Goal: Task Accomplishment & Management: Manage account settings

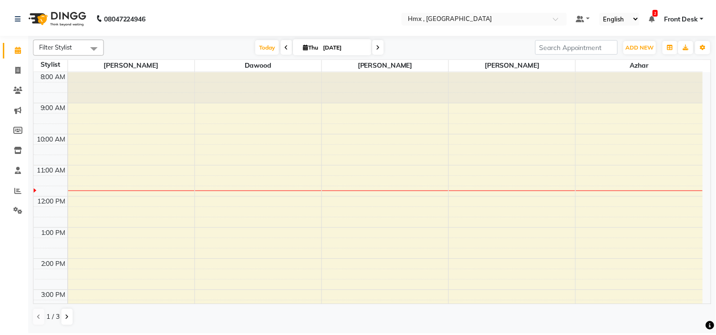
scroll to position [207, 0]
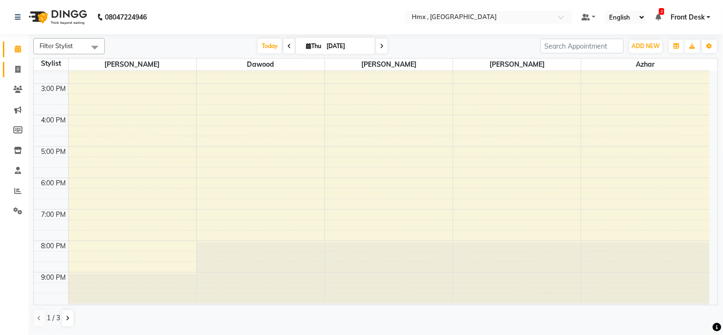
click at [8, 72] on link "Invoice" at bounding box center [14, 70] width 23 height 16
select select "service"
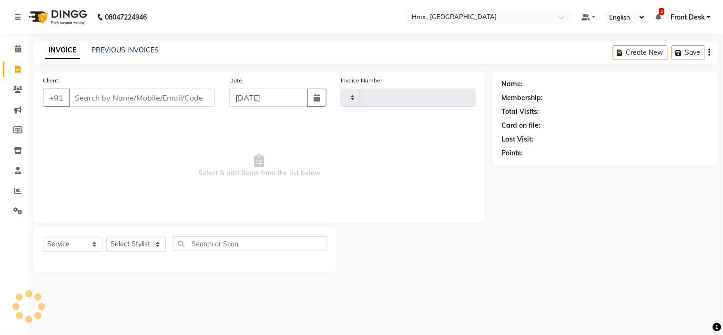
type input "1967"
select select "5711"
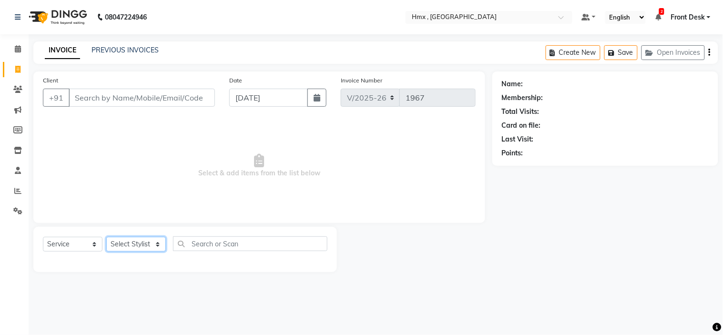
click at [149, 244] on select "Select Stylist [PERSON_NAME] [PERSON_NAME] Front Desk Kaikasha [PERSON_NAME] [P…" at bounding box center [136, 244] width 60 height 15
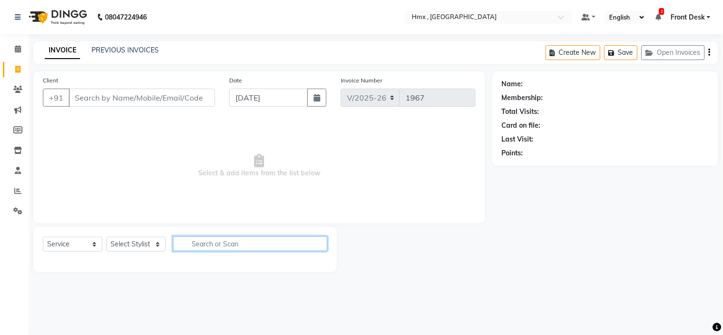
click at [230, 248] on input "text" at bounding box center [250, 244] width 155 height 15
type input "haircut"
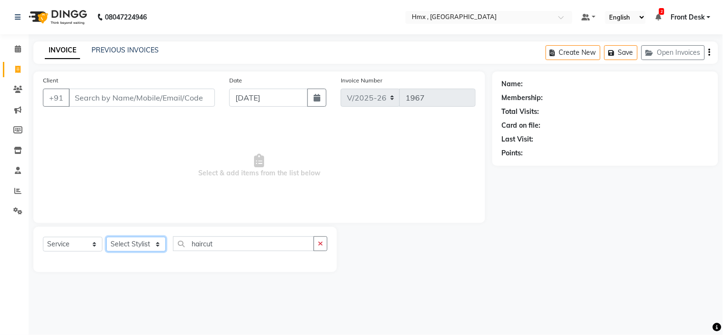
click at [126, 251] on select "Select Stylist [PERSON_NAME] [PERSON_NAME] Front Desk Kaikasha [PERSON_NAME] [P…" at bounding box center [136, 244] width 60 height 15
select select "90652"
click at [106, 237] on select "Select Stylist [PERSON_NAME] [PERSON_NAME] Front Desk Kaikasha [PERSON_NAME] [P…" at bounding box center [136, 244] width 60 height 15
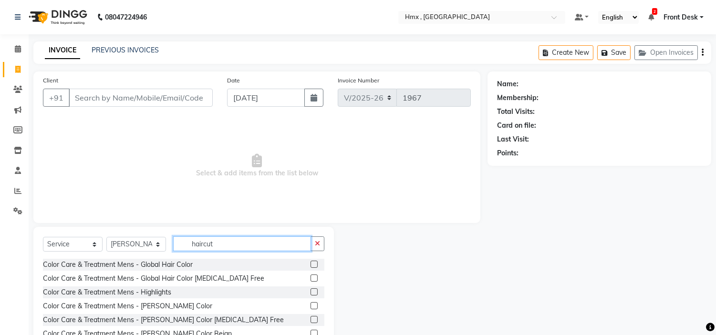
click at [260, 244] on input "haircut" at bounding box center [242, 244] width 138 height 15
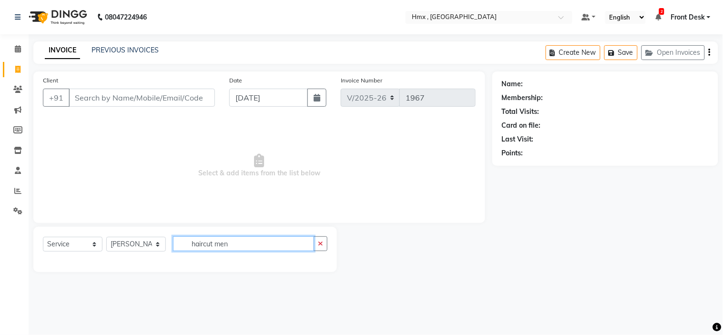
type input "haircut men"
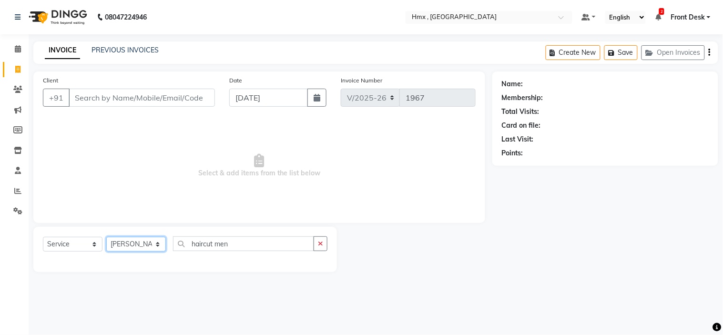
click at [144, 237] on select "Select Stylist [PERSON_NAME] [PERSON_NAME] Front Desk Kaikasha [PERSON_NAME] [P…" at bounding box center [136, 244] width 60 height 15
select select "76837"
click at [106, 237] on select "Select Stylist [PERSON_NAME] [PERSON_NAME] Front Desk Kaikasha [PERSON_NAME] [P…" at bounding box center [136, 244] width 60 height 15
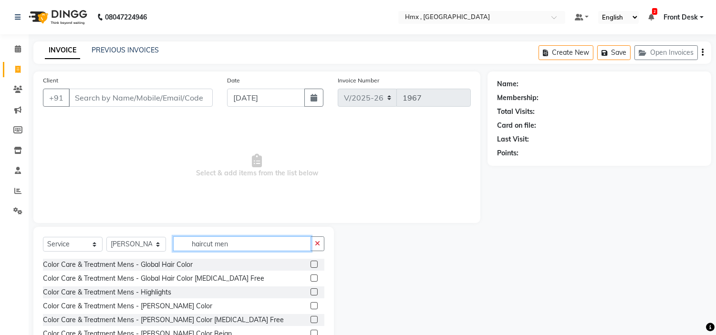
click at [237, 248] on input "haircut men" at bounding box center [242, 244] width 138 height 15
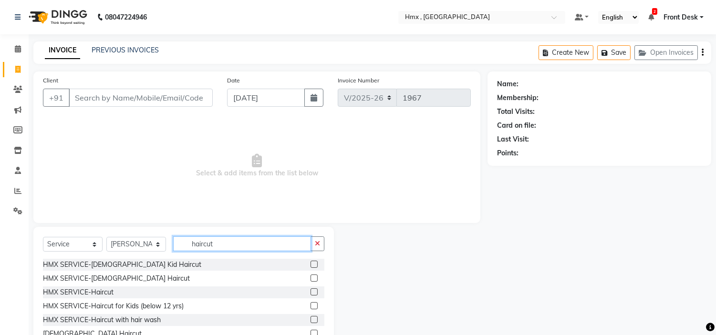
type input "haircut"
click at [310, 291] on label at bounding box center [313, 292] width 7 height 7
click at [310, 291] on input "checkbox" at bounding box center [313, 292] width 6 height 6
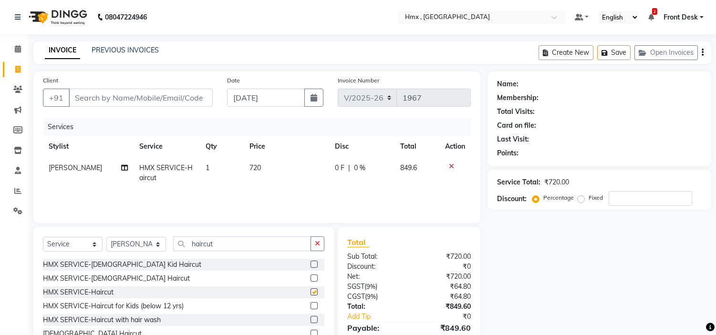
checkbox input "false"
click at [258, 170] on span "720" at bounding box center [254, 168] width 11 height 9
select select "76837"
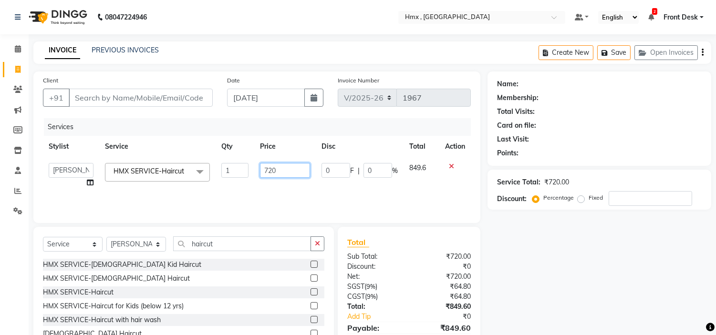
click at [296, 176] on input "720" at bounding box center [285, 170] width 50 height 15
type input "7"
type input "599"
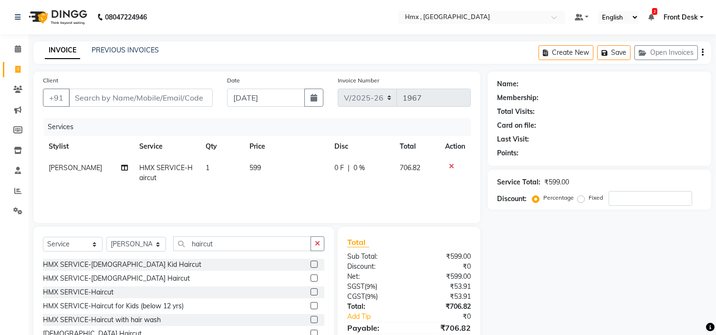
click at [227, 183] on td "1" at bounding box center [222, 172] width 44 height 31
select select "76837"
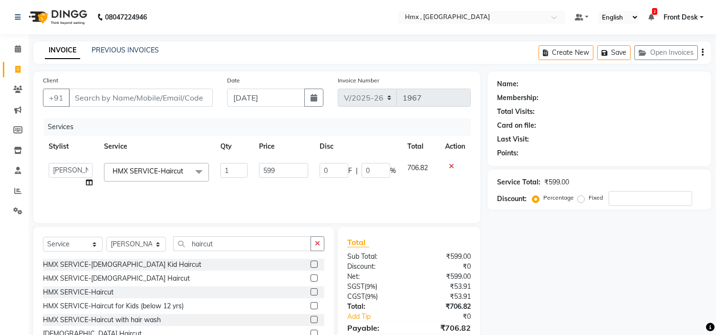
drag, startPoint x: 287, startPoint y: 258, endPoint x: 260, endPoint y: 229, distance: 39.5
click at [286, 258] on div "Select Service Product Membership Package Voucher Prepaid Gift Card Select Styl…" at bounding box center [183, 248] width 281 height 22
click at [260, 229] on div "Select Service Product Membership Package Voucher Prepaid Gift Card Select Styl…" at bounding box center [183, 297] width 300 height 141
click at [262, 250] on input "haircut" at bounding box center [242, 244] width 138 height 15
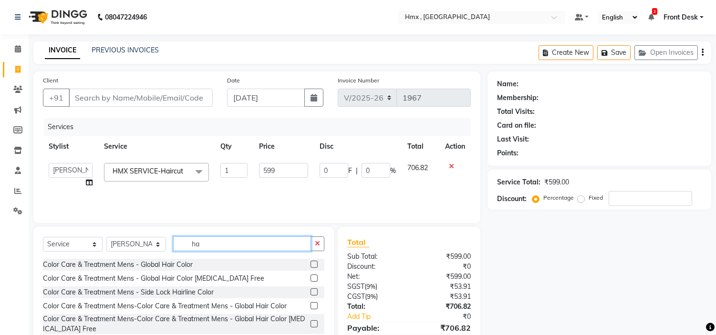
type input "h"
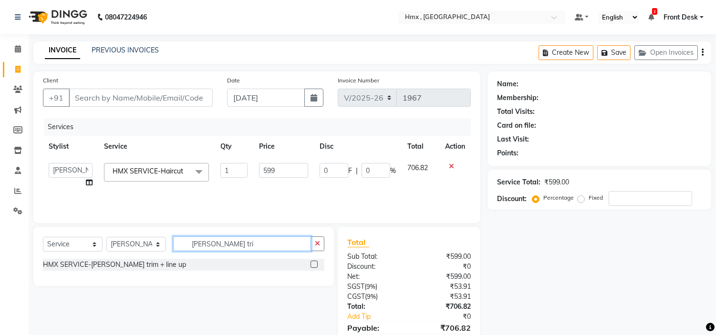
type input "[PERSON_NAME] tri"
click at [312, 259] on div at bounding box center [317, 265] width 14 height 12
click at [312, 265] on label at bounding box center [313, 264] width 7 height 7
click at [312, 265] on input "checkbox" at bounding box center [313, 265] width 6 height 6
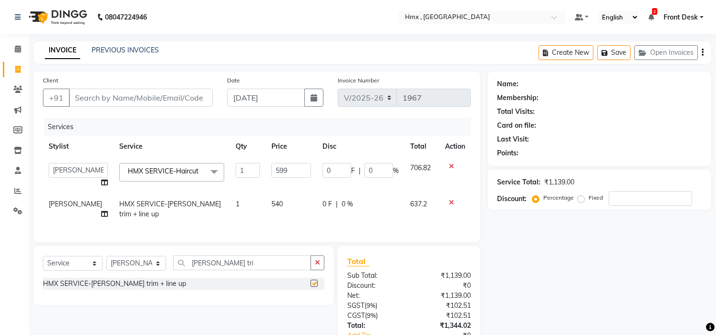
checkbox input "false"
click at [187, 78] on div "Client +91" at bounding box center [128, 94] width 184 height 39
click at [178, 102] on input "Client" at bounding box center [141, 98] width 144 height 18
click at [189, 83] on div "Client +91" at bounding box center [128, 94] width 184 height 39
click at [175, 95] on input "Client" at bounding box center [141, 98] width 144 height 18
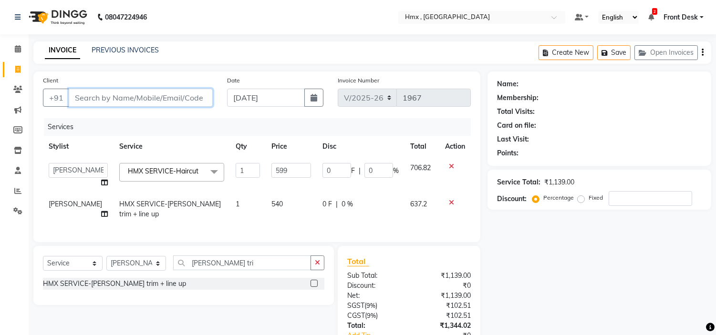
type input "9"
type input "0"
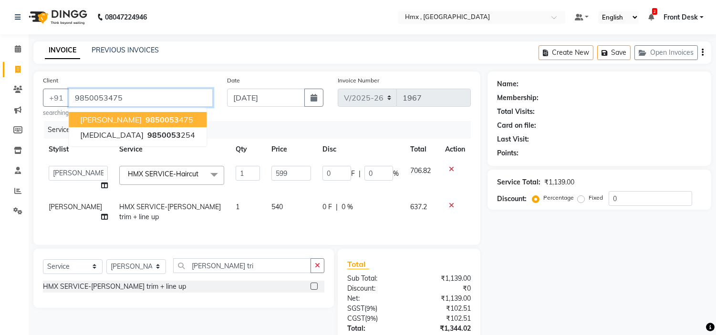
type input "9850053475"
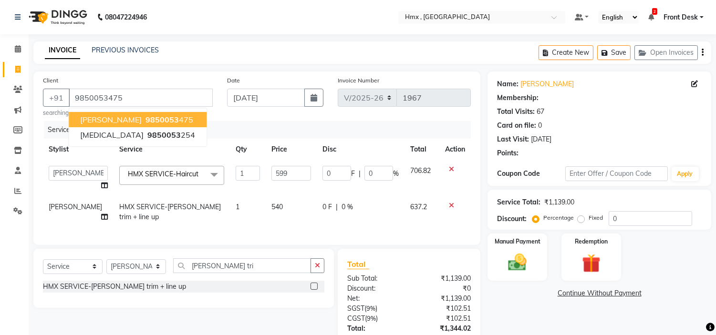
type input "119.8"
type input "20"
select select "1: Object"
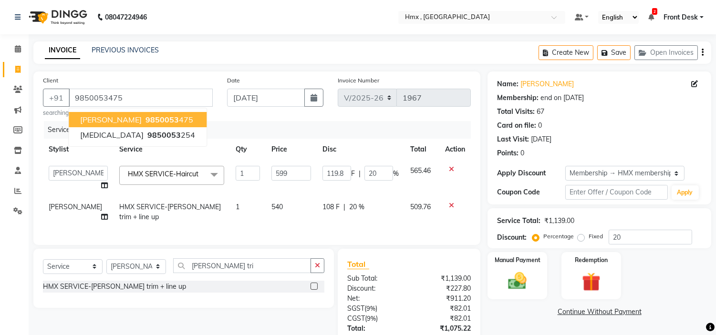
click at [144, 117] on ngb-highlight "9850053 475" at bounding box center [169, 120] width 50 height 10
type input "0"
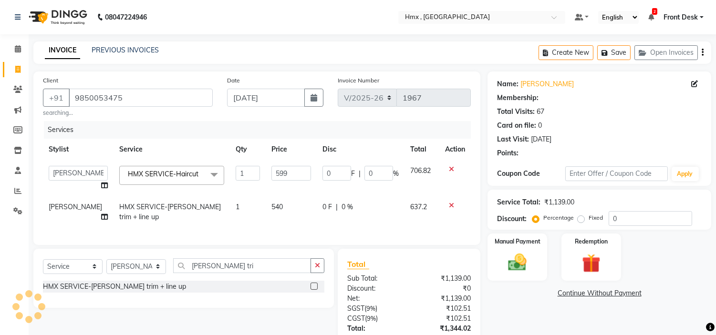
type input "119.8"
type input "20"
select select "1: Object"
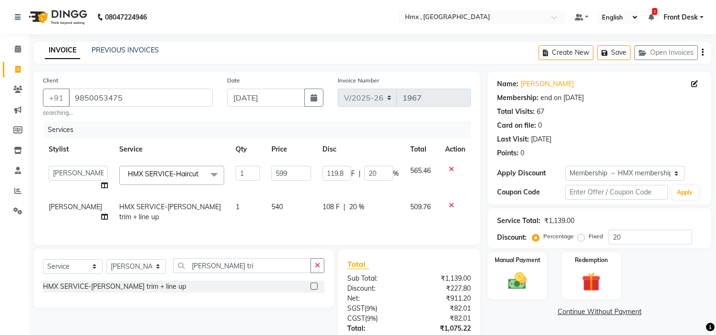
scroll to position [76, 0]
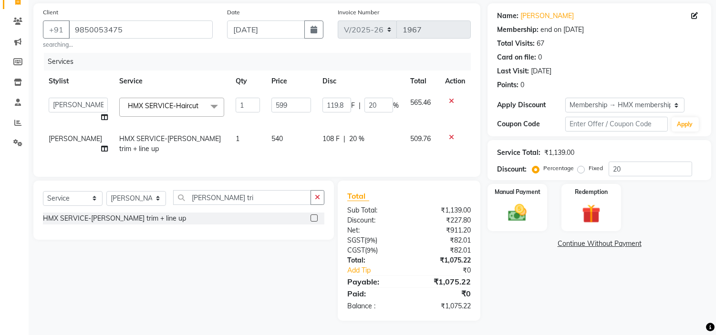
click at [271, 134] on span "540" at bounding box center [276, 138] width 11 height 9
select select "76837"
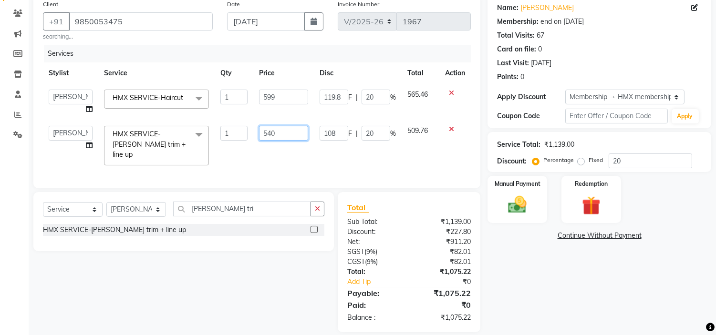
click at [279, 137] on input "540" at bounding box center [283, 133] width 49 height 15
type input "500"
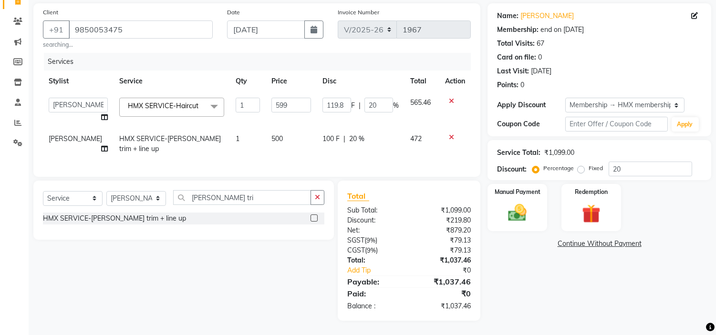
click at [307, 149] on td "500" at bounding box center [291, 143] width 51 height 31
select select "76837"
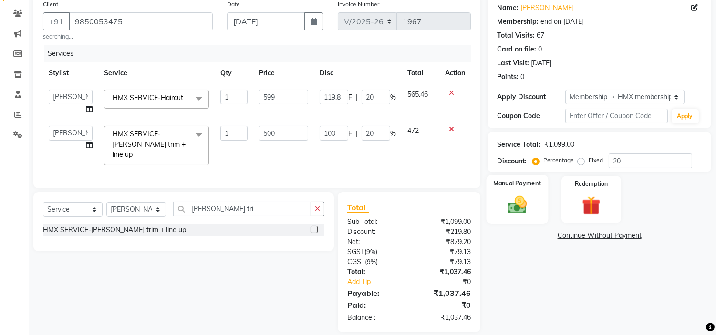
click at [531, 197] on img at bounding box center [517, 205] width 31 height 22
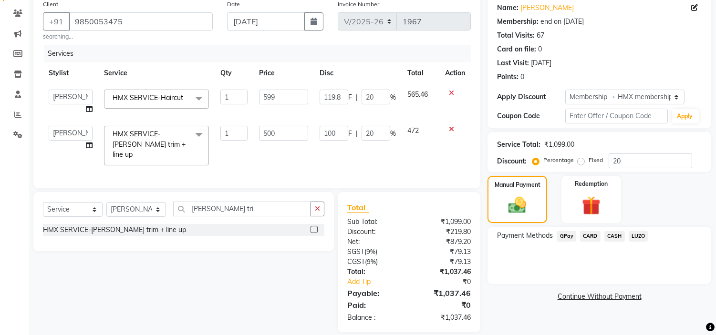
click at [613, 236] on span "CASH" at bounding box center [614, 236] width 21 height 11
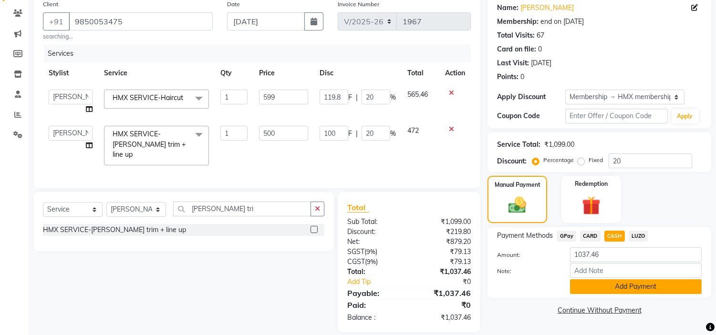
click at [594, 282] on button "Add Payment" at bounding box center [636, 286] width 132 height 15
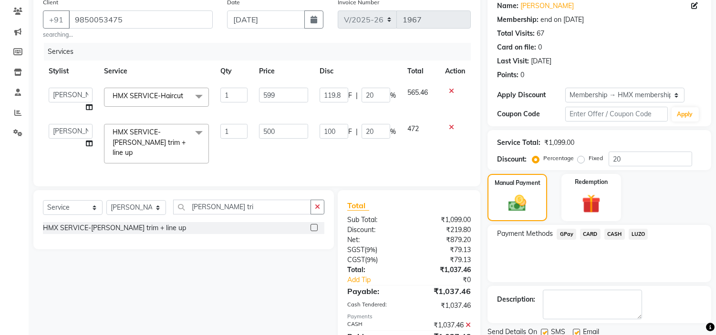
scroll to position [50, 0]
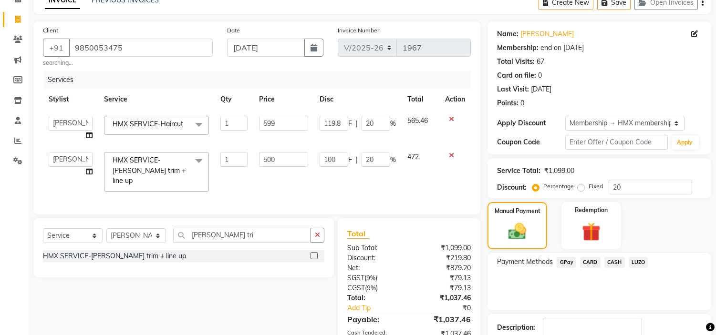
click at [231, 297] on div "Select Service Product Membership Package Voucher Prepaid Gift Card Select Styl…" at bounding box center [180, 305] width 308 height 174
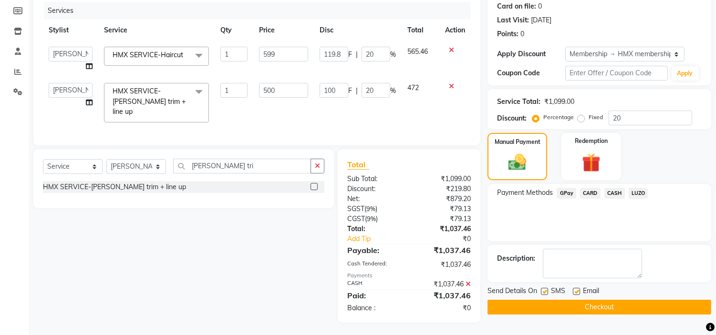
click at [466, 282] on icon at bounding box center [467, 284] width 5 height 7
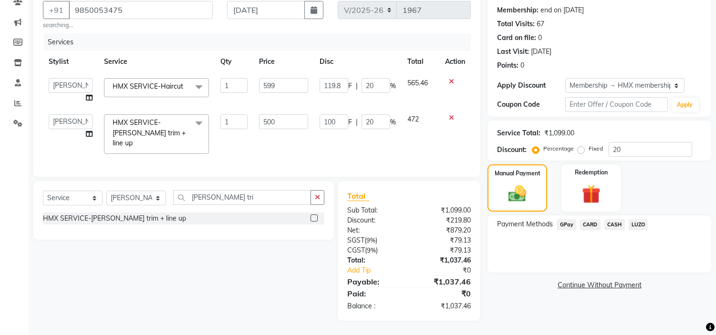
scroll to position [85, 0]
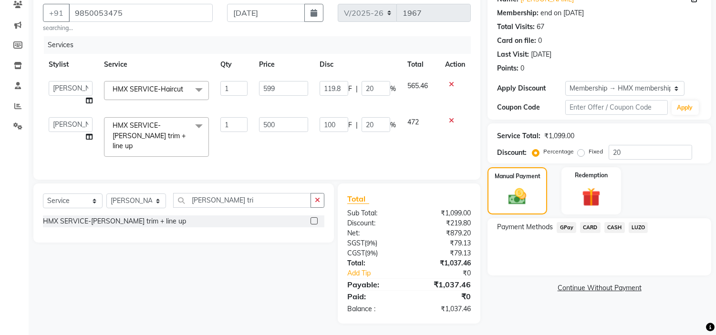
click at [584, 229] on span "CARD" at bounding box center [590, 227] width 21 height 11
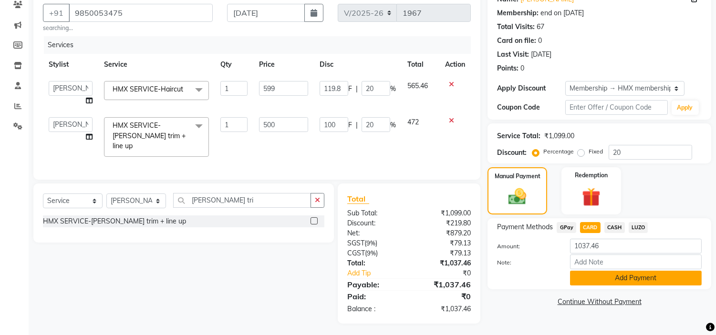
click at [640, 283] on button "Add Payment" at bounding box center [636, 278] width 132 height 15
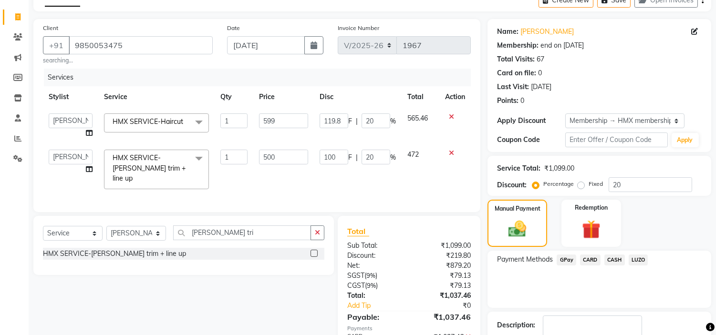
scroll to position [113, 0]
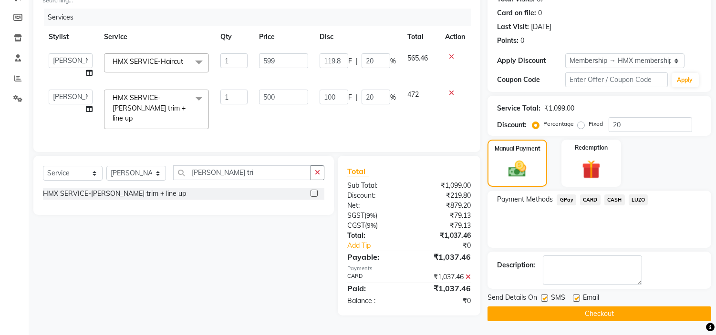
click at [545, 301] on div at bounding box center [544, 300] width 6 height 10
click at [545, 298] on label at bounding box center [544, 298] width 7 height 7
click at [545, 298] on input "checkbox" at bounding box center [544, 299] width 6 height 6
checkbox input "false"
click at [575, 299] on label at bounding box center [576, 298] width 7 height 7
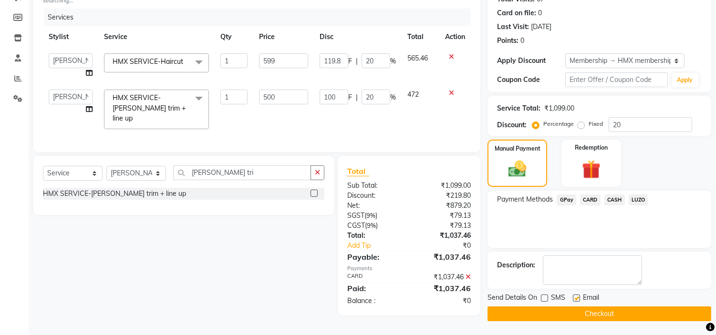
click at [575, 299] on input "checkbox" at bounding box center [576, 299] width 6 height 6
checkbox input "false"
click at [576, 311] on button "Checkout" at bounding box center [599, 314] width 224 height 15
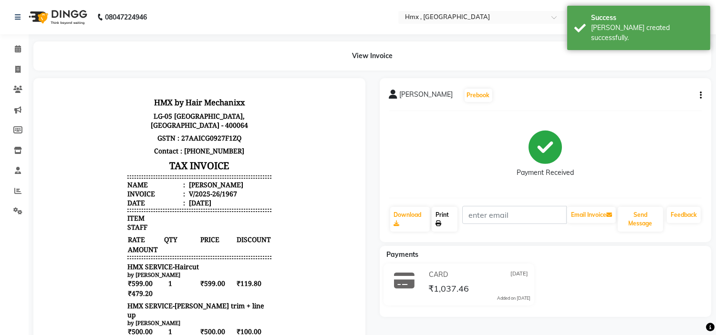
click at [451, 222] on link "Print" at bounding box center [445, 219] width 26 height 25
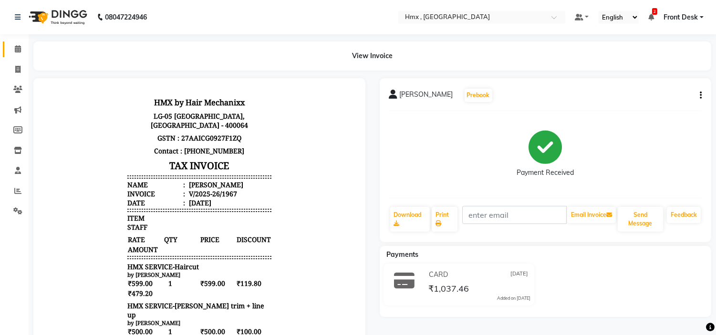
click at [20, 55] on link "Calendar" at bounding box center [14, 49] width 23 height 16
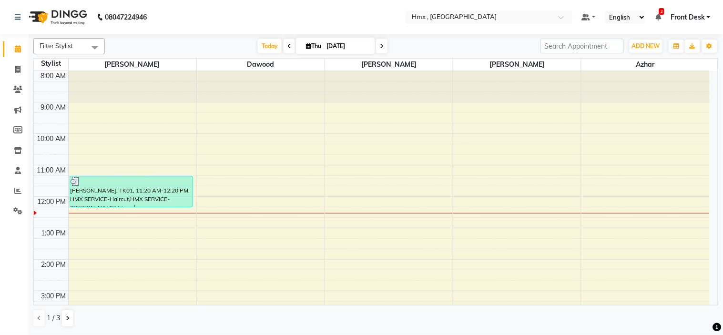
click at [116, 225] on div "8:00 AM 9:00 AM 10:00 AM 11:00 AM 12:00 PM 1:00 PM 2:00 PM 3:00 PM 4:00 PM 5:00…" at bounding box center [372, 291] width 676 height 440
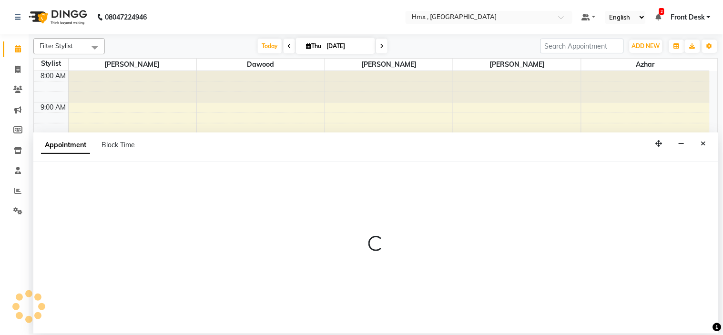
select select "76837"
select select "765"
select select "tentative"
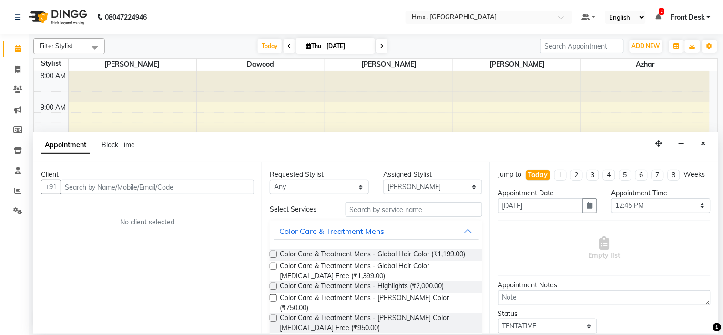
click at [202, 189] on input "text" at bounding box center [158, 187] width 194 height 15
type input "8200893141"
click at [227, 190] on span "Add Client" at bounding box center [234, 187] width 32 height 9
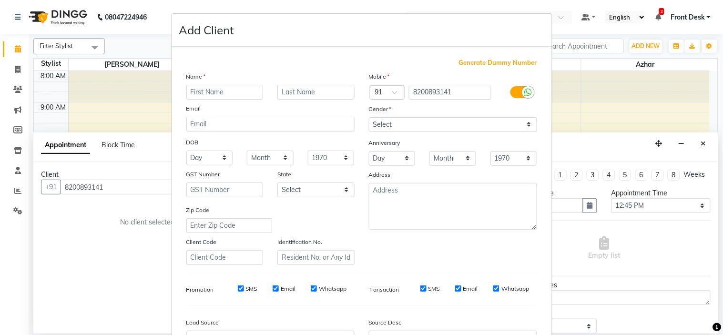
click at [226, 95] on input "text" at bounding box center [224, 92] width 77 height 15
type input "[PERSON_NAME]"
click at [438, 127] on select "Select [DEMOGRAPHIC_DATA] [DEMOGRAPHIC_DATA] Other Prefer Not To Say" at bounding box center [453, 124] width 168 height 15
click at [369, 117] on select "Select [DEMOGRAPHIC_DATA] [DEMOGRAPHIC_DATA] Other Prefer Not To Say" at bounding box center [453, 124] width 168 height 15
click at [415, 120] on select "Select [DEMOGRAPHIC_DATA] [DEMOGRAPHIC_DATA] Other Prefer Not To Say" at bounding box center [453, 124] width 168 height 15
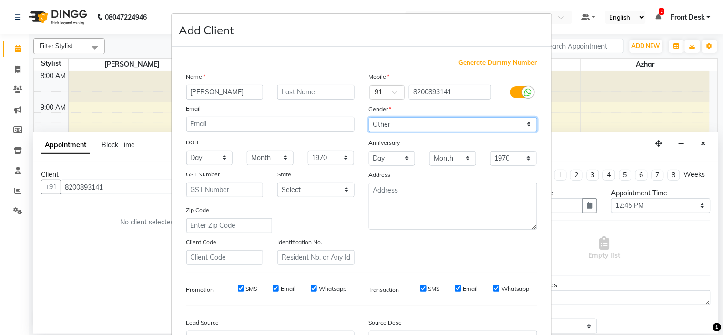
select select "[DEMOGRAPHIC_DATA]"
click at [369, 117] on select "Select [DEMOGRAPHIC_DATA] [DEMOGRAPHIC_DATA] Other Prefer Not To Say" at bounding box center [453, 124] width 168 height 15
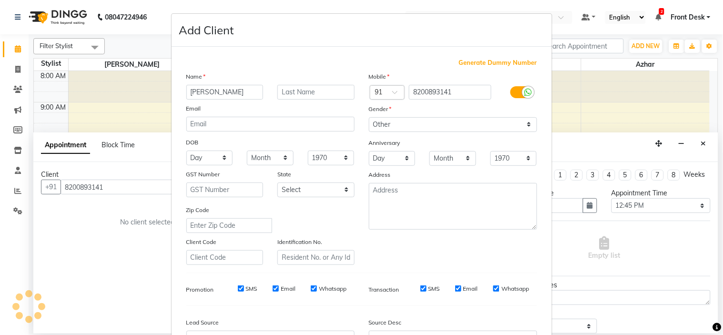
scroll to position [105, 0]
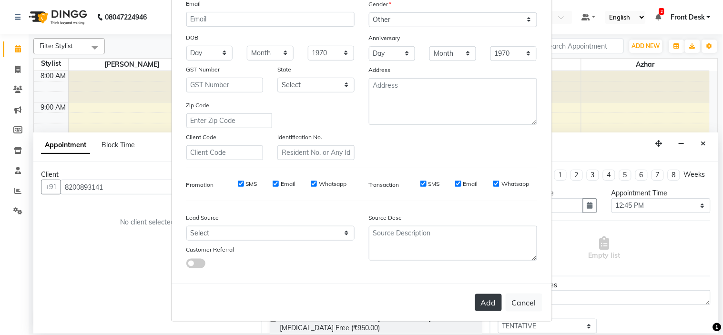
click at [487, 303] on button "Add" at bounding box center [488, 302] width 27 height 17
select select
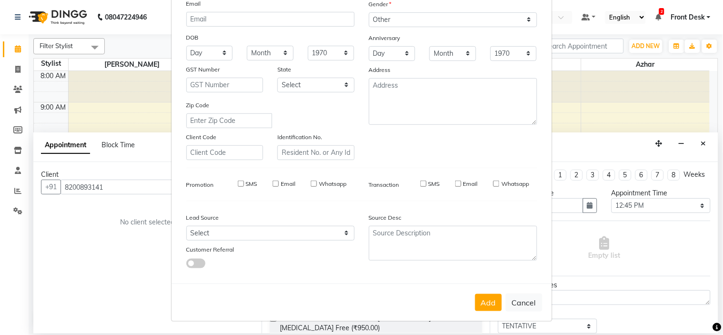
select select
checkbox input "false"
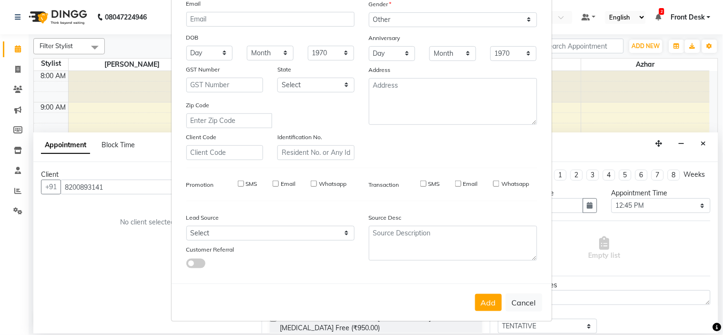
checkbox input "false"
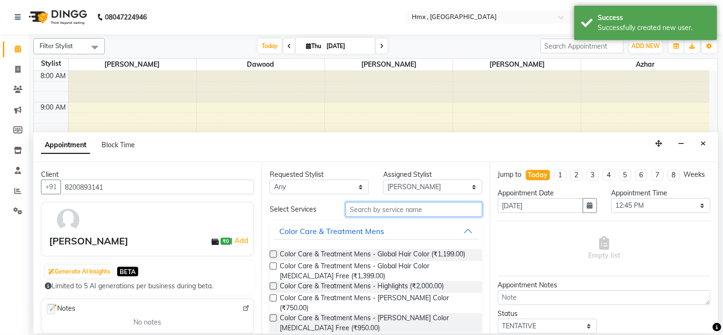
click at [427, 204] on input "text" at bounding box center [414, 209] width 137 height 15
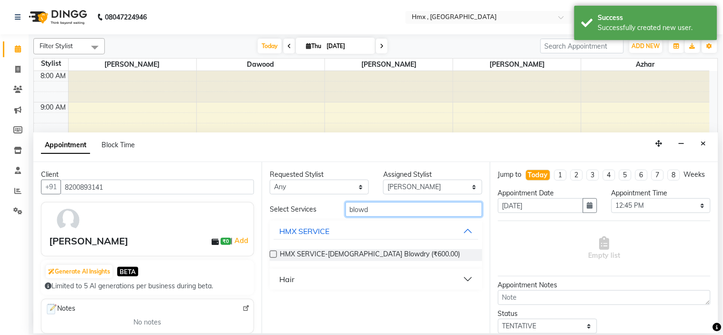
type input "blowd"
click at [273, 254] on label at bounding box center [273, 254] width 7 height 7
click at [273, 254] on input "checkbox" at bounding box center [273, 255] width 6 height 6
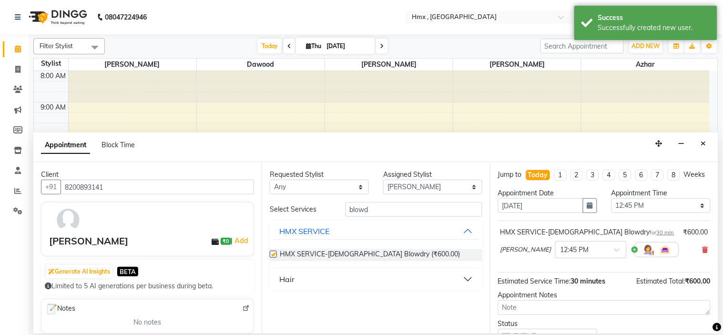
checkbox input "false"
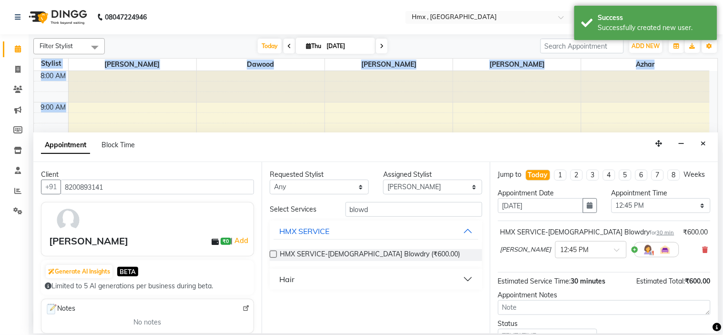
drag, startPoint x: 723, startPoint y: 223, endPoint x: 723, endPoint y: 349, distance: 125.9
click at [723, 335] on html "08047224946 Select Location × Hmx , Malad West Default Panel My Panel English E…" at bounding box center [361, 167] width 723 height 335
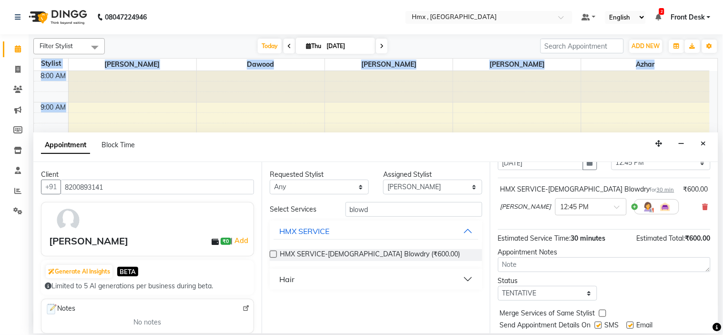
scroll to position [79, 0]
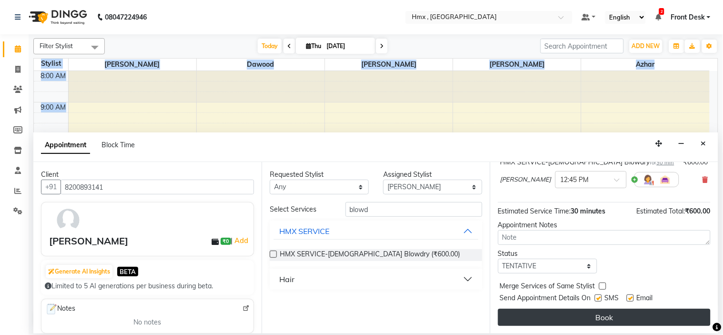
click at [587, 309] on button "Book" at bounding box center [604, 317] width 213 height 17
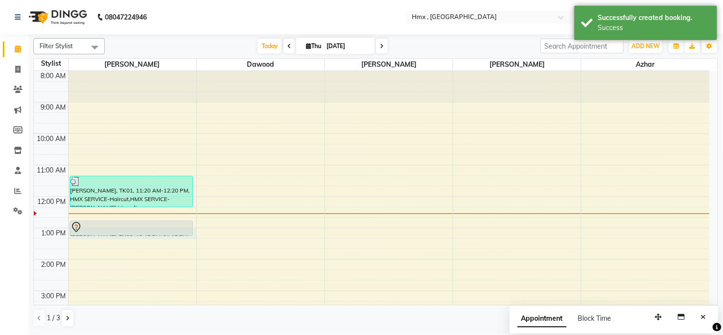
click at [144, 237] on div "8:00 AM 9:00 AM 10:00 AM 11:00 AM 12:00 PM 1:00 PM 2:00 PM 3:00 PM 4:00 PM 5:00…" at bounding box center [372, 291] width 676 height 440
select select "76837"
select select "780"
select select "tentative"
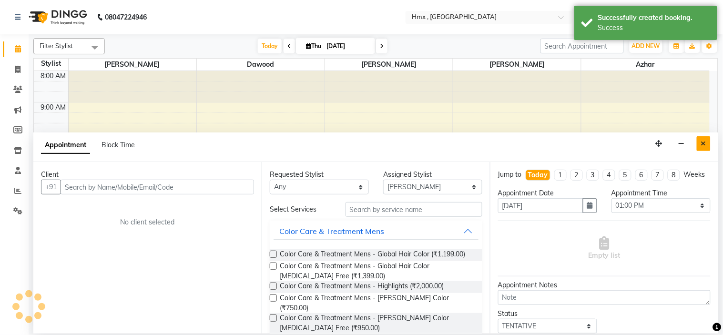
click at [705, 142] on icon "Close" at bounding box center [703, 143] width 5 height 7
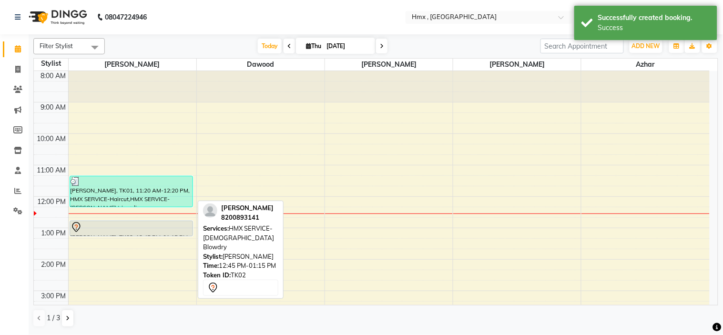
click at [149, 230] on div at bounding box center [132, 227] width 122 height 11
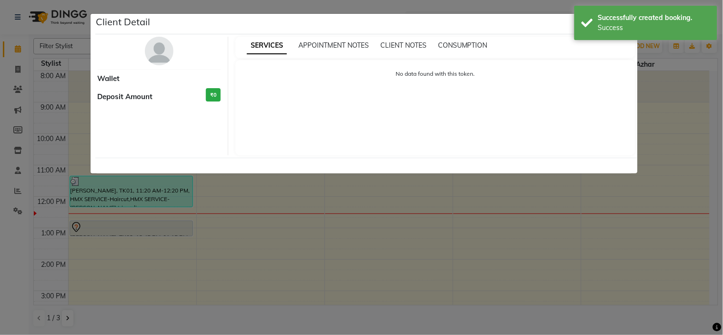
select select "7"
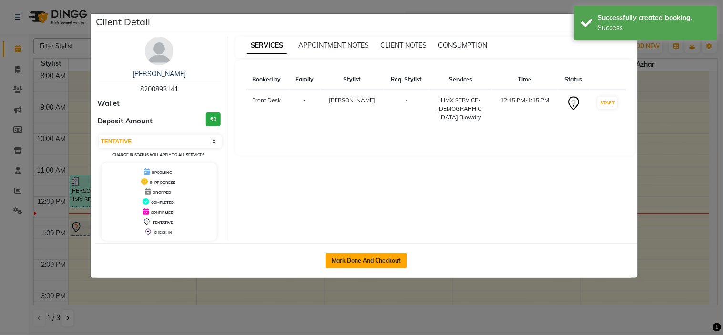
click at [345, 258] on button "Mark Done And Checkout" at bounding box center [367, 260] width 82 height 15
select select "service"
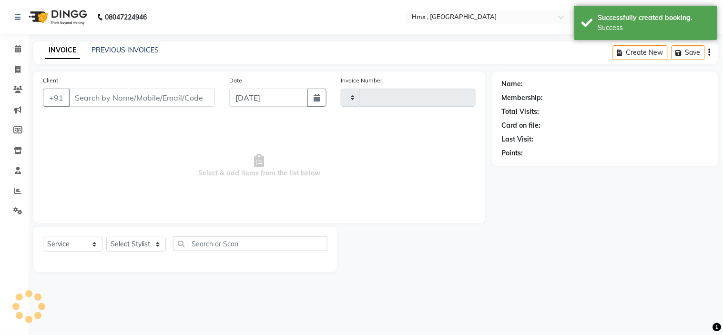
type input "1968"
select select "5711"
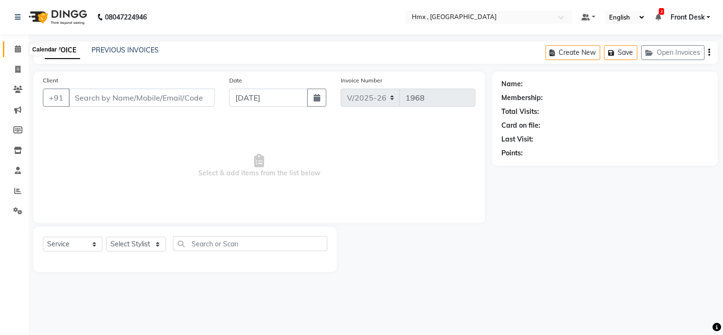
click at [16, 50] on icon at bounding box center [18, 48] width 6 height 7
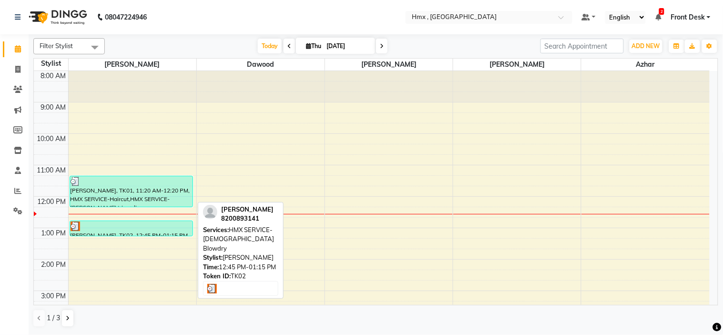
click at [106, 227] on div at bounding box center [132, 227] width 122 height 10
select select "3"
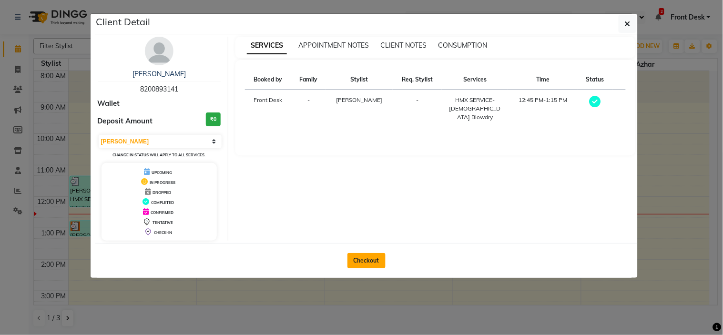
click at [358, 260] on button "Checkout" at bounding box center [367, 260] width 38 height 15
select select "service"
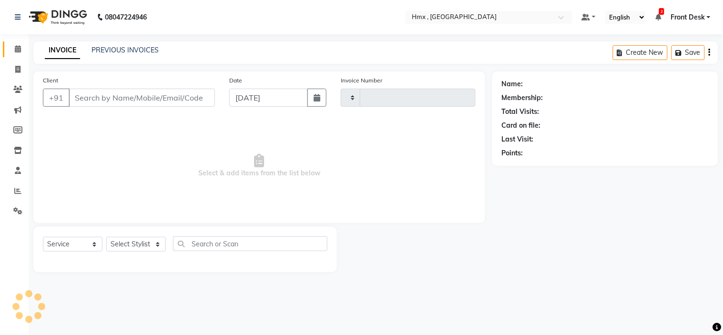
type input "1968"
select select "5711"
type input "8200893141"
select select "76837"
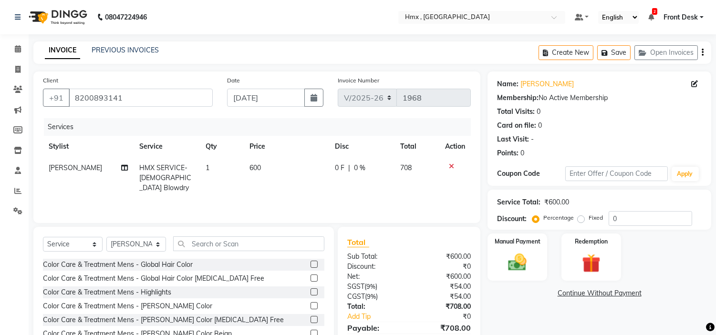
click at [254, 167] on span "600" at bounding box center [254, 168] width 11 height 9
select select "76837"
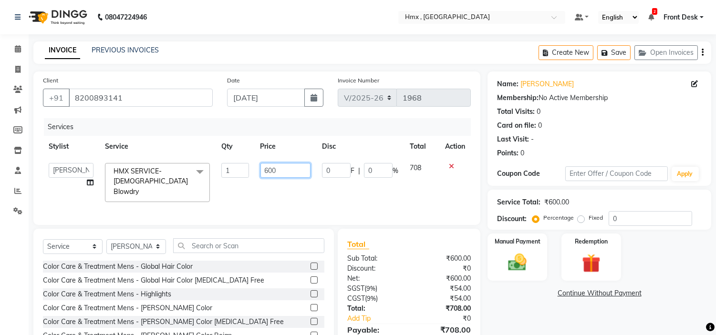
drag, startPoint x: 282, startPoint y: 173, endPoint x: 294, endPoint y: 166, distance: 13.5
click at [283, 173] on input "600" at bounding box center [285, 170] width 50 height 15
type input "6"
type input "499"
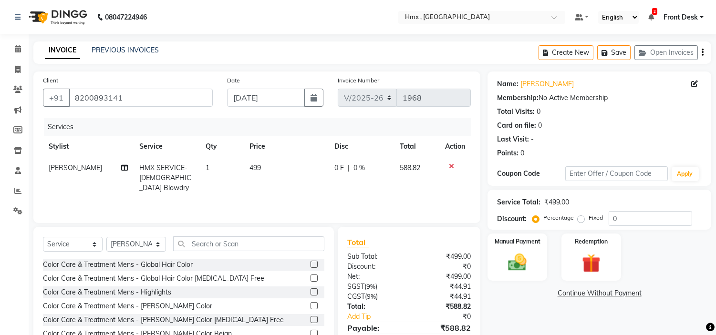
click at [278, 191] on div "Services Stylist Service Qty Price Disc Total Action [PERSON_NAME] HMX SERVICE-…" at bounding box center [257, 165] width 428 height 95
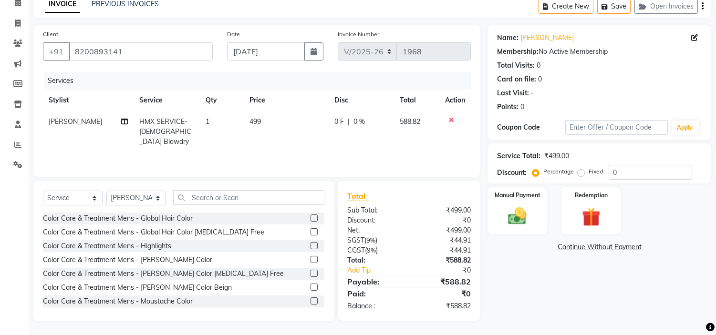
click at [252, 126] on td "499" at bounding box center [286, 131] width 85 height 41
select select "76837"
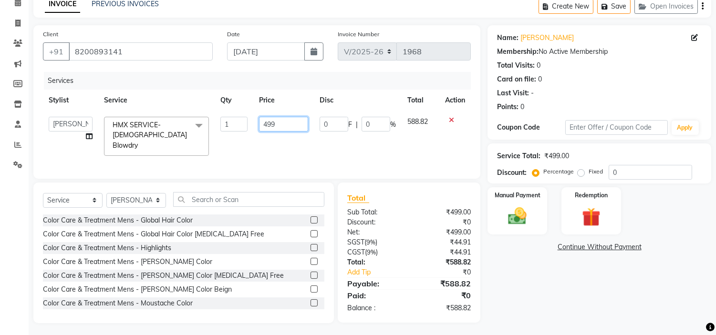
click at [303, 124] on input "499" at bounding box center [283, 124] width 49 height 15
type input "4"
type input "500"
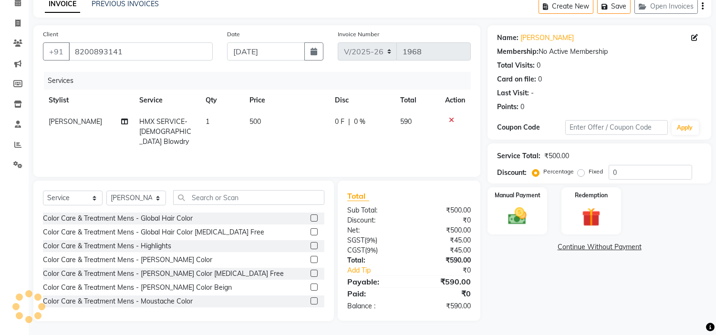
click at [318, 155] on div "Services Stylist Service Qty Price Disc Total Action [PERSON_NAME] HMX SERVICE-…" at bounding box center [257, 119] width 428 height 95
click at [522, 217] on img at bounding box center [517, 217] width 31 height 22
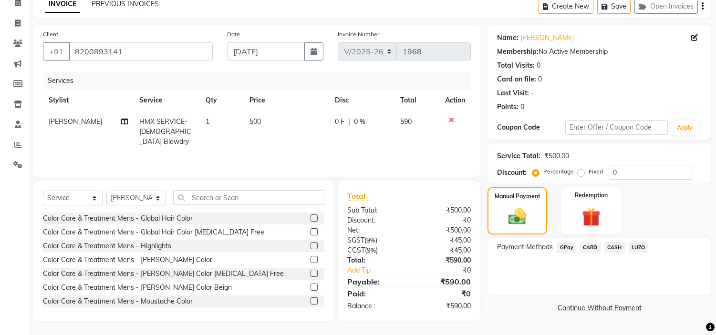
click at [616, 247] on span "CASH" at bounding box center [614, 247] width 21 height 11
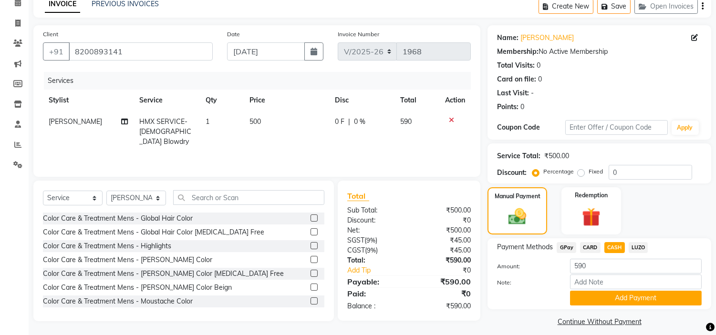
click at [605, 298] on button "Add Payment" at bounding box center [636, 298] width 132 height 15
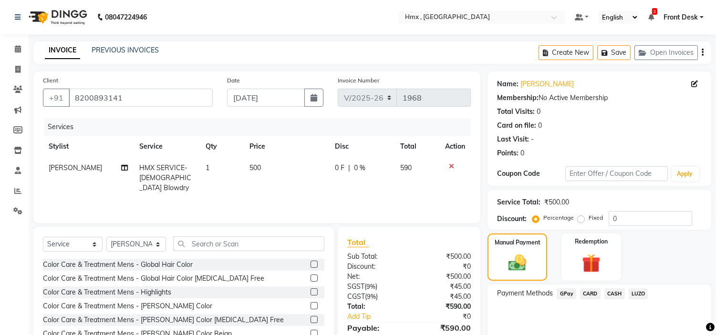
scroll to position [93, 0]
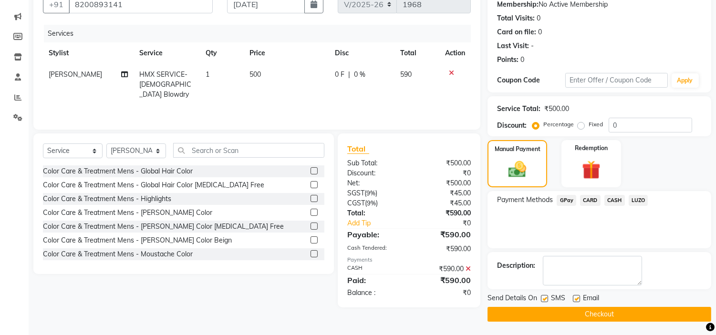
click at [618, 315] on button "Checkout" at bounding box center [599, 314] width 224 height 15
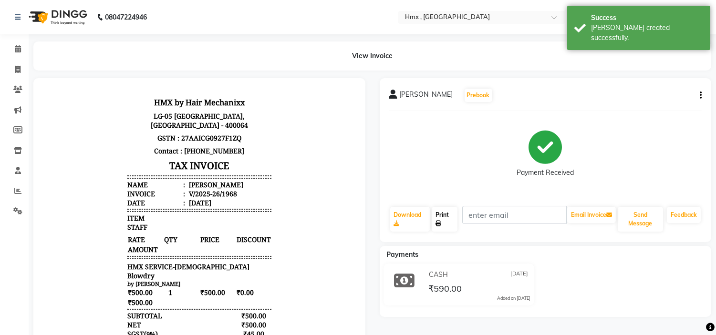
click at [446, 217] on link "Print" at bounding box center [445, 219] width 26 height 25
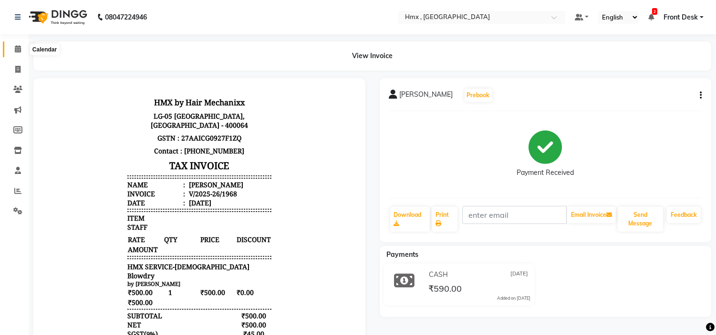
click at [24, 51] on span at bounding box center [18, 49] width 17 height 11
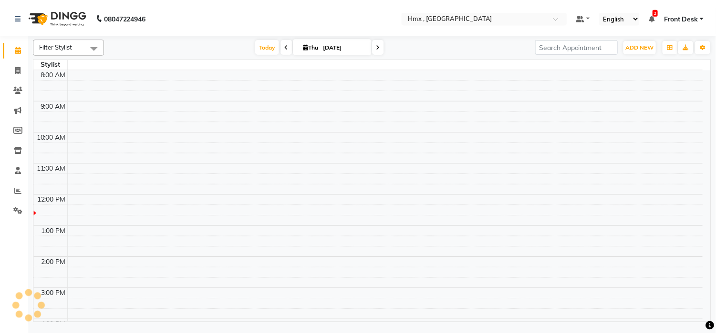
scroll to position [126, 0]
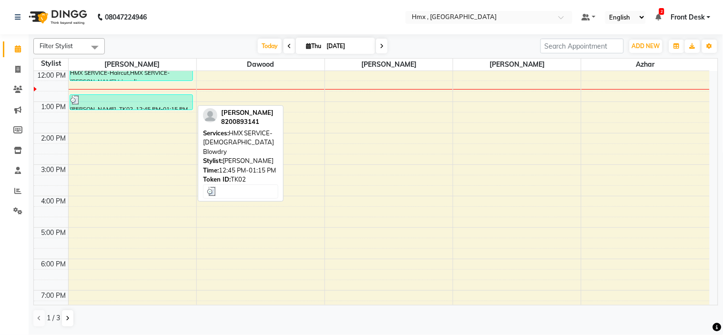
click at [130, 99] on div at bounding box center [132, 100] width 122 height 10
select select "3"
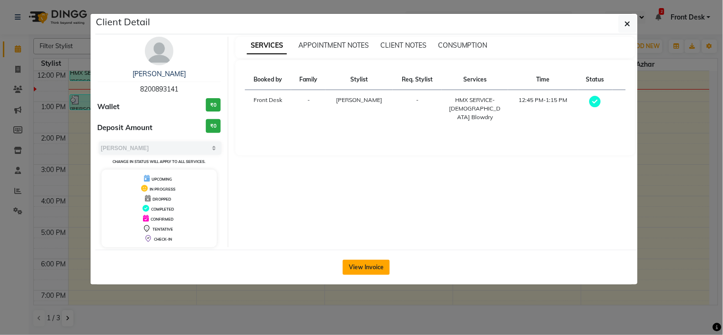
click at [359, 264] on button "View Invoice" at bounding box center [366, 267] width 47 height 15
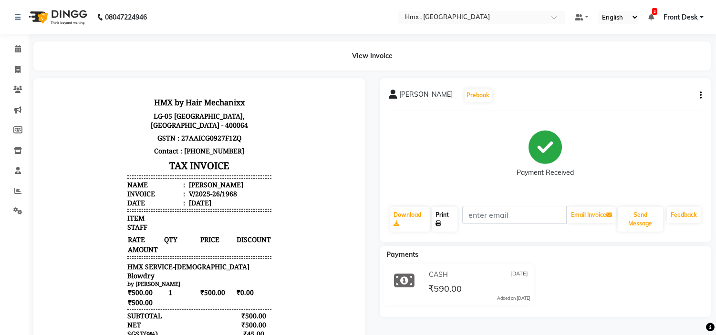
click at [439, 220] on link "Print" at bounding box center [445, 219] width 26 height 25
click at [446, 221] on link "Print" at bounding box center [445, 219] width 26 height 25
click at [10, 66] on span at bounding box center [18, 69] width 17 height 11
select select "service"
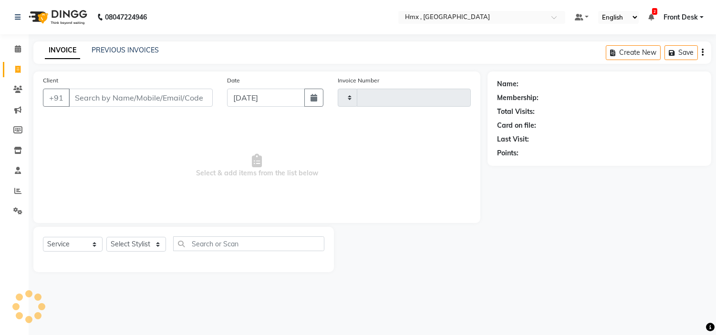
type input "1969"
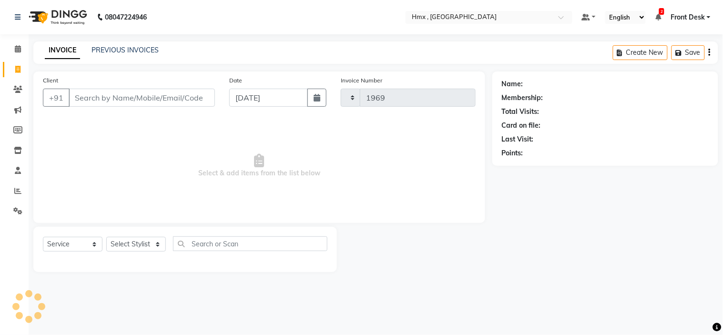
select select "5711"
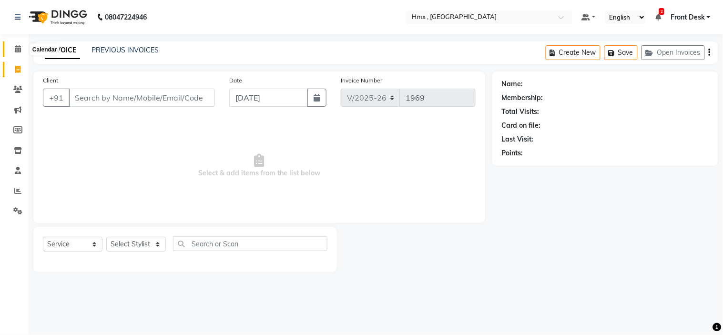
click at [21, 45] on span at bounding box center [18, 49] width 17 height 11
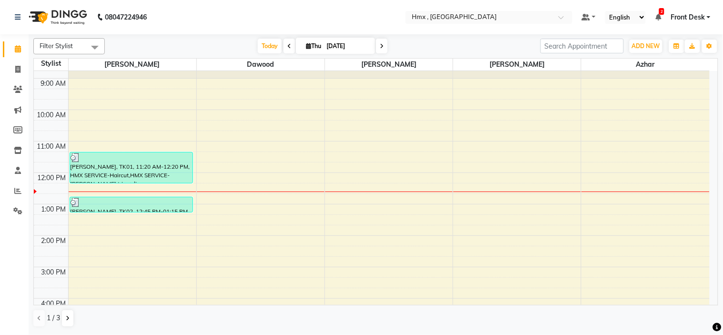
scroll to position [3, 0]
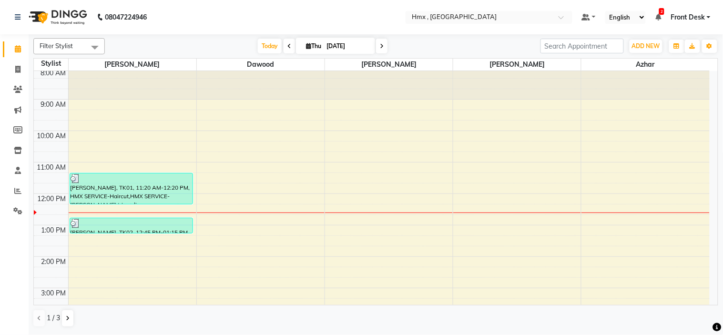
click at [246, 229] on div "8:00 AM 9:00 AM 10:00 AM 11:00 AM 12:00 PM 1:00 PM 2:00 PM 3:00 PM 4:00 PM 5:00…" at bounding box center [372, 288] width 676 height 440
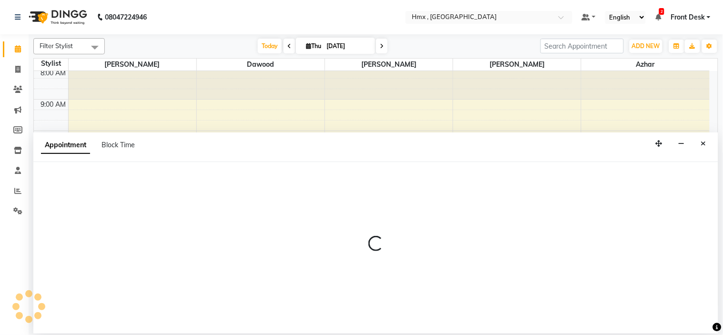
select select "39095"
select select "780"
select select "tentative"
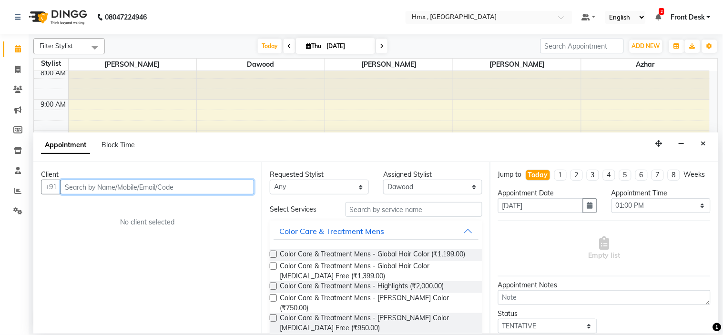
click at [212, 184] on input "text" at bounding box center [158, 187] width 194 height 15
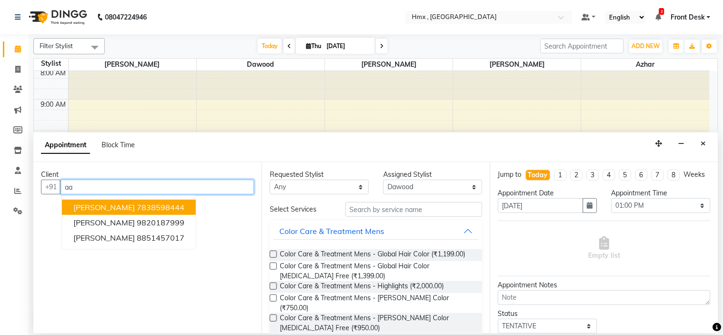
type input "a"
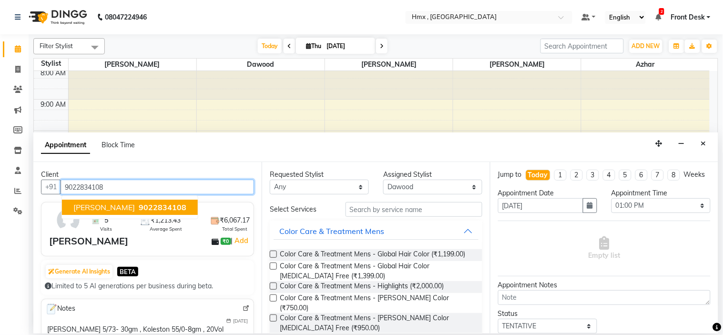
click at [139, 206] on span "9022834108" at bounding box center [163, 208] width 48 height 10
type input "9022834108"
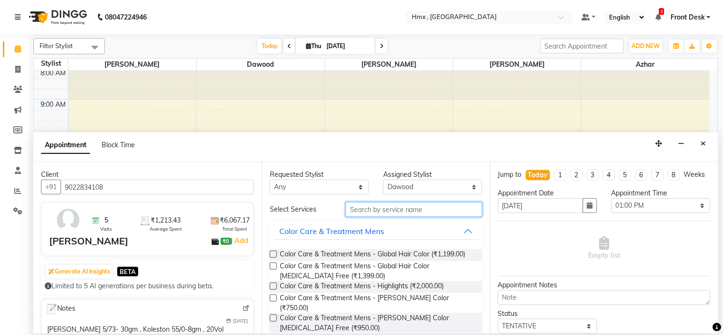
click at [379, 208] on input "text" at bounding box center [414, 209] width 137 height 15
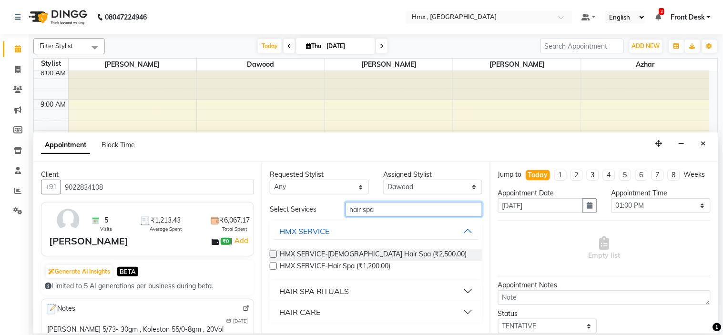
type input "hair spa"
click at [272, 264] on label at bounding box center [273, 266] width 7 height 7
click at [272, 264] on input "checkbox" at bounding box center [273, 267] width 6 height 6
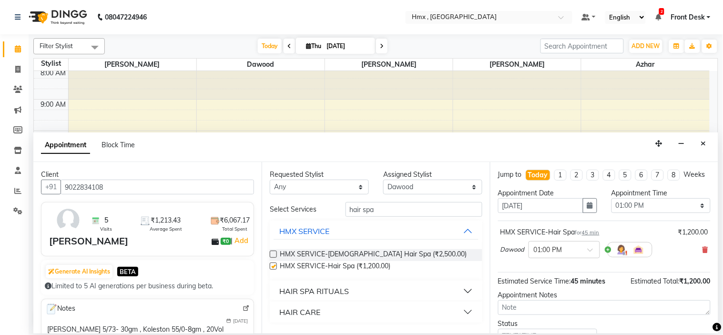
checkbox input "false"
click at [285, 185] on select "Any Azhar [PERSON_NAME] [PERSON_NAME] [PERSON_NAME] [PERSON_NAME] [PERSON_NAME]…" at bounding box center [319, 187] width 99 height 15
select select "39095"
click at [270, 180] on select "Any Azhar [PERSON_NAME] [PERSON_NAME] [PERSON_NAME] [PERSON_NAME] [PERSON_NAME]…" at bounding box center [319, 187] width 99 height 15
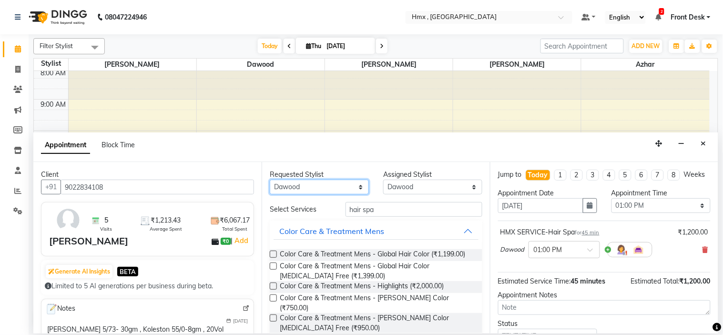
scroll to position [79, 0]
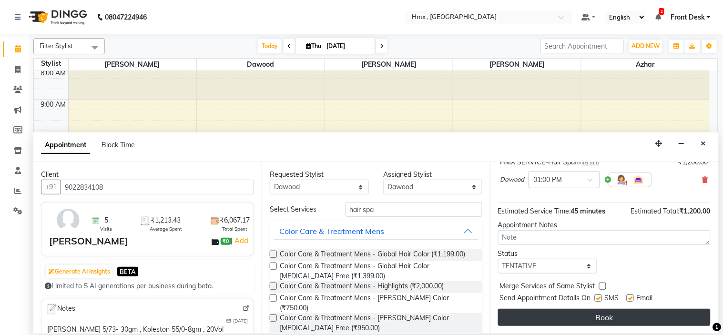
click at [597, 315] on button "Book" at bounding box center [604, 317] width 213 height 17
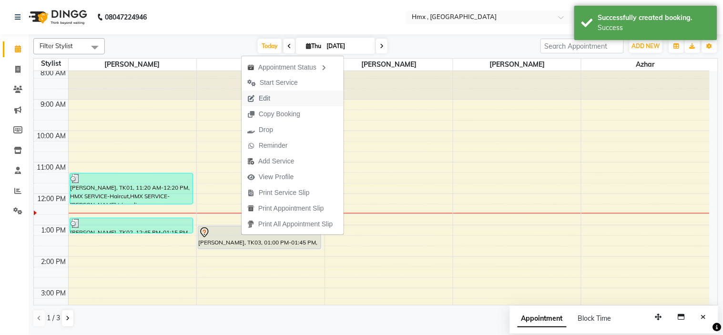
click at [274, 94] on span "Edit" at bounding box center [259, 99] width 34 height 16
select select "tentative"
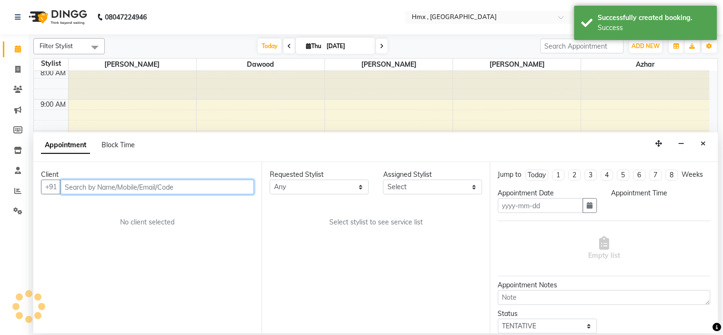
type input "[DATE]"
select select "780"
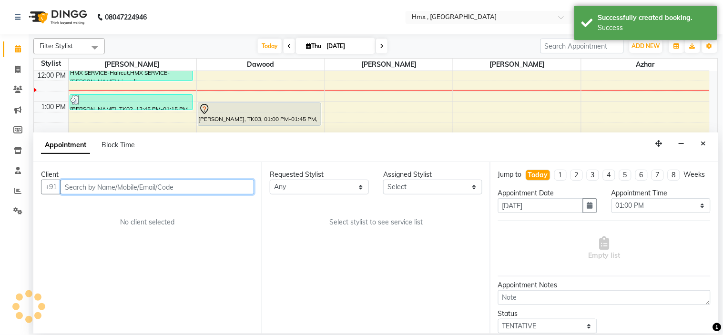
select select "39095"
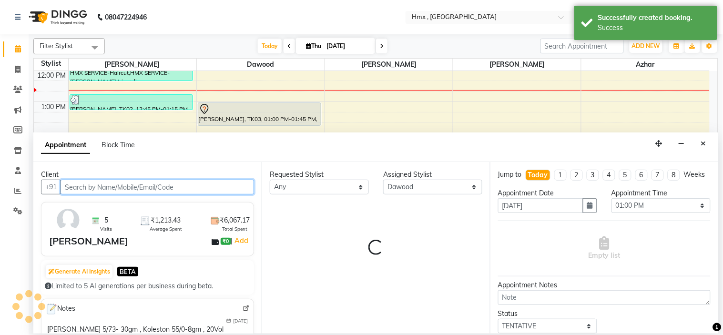
select select "2658"
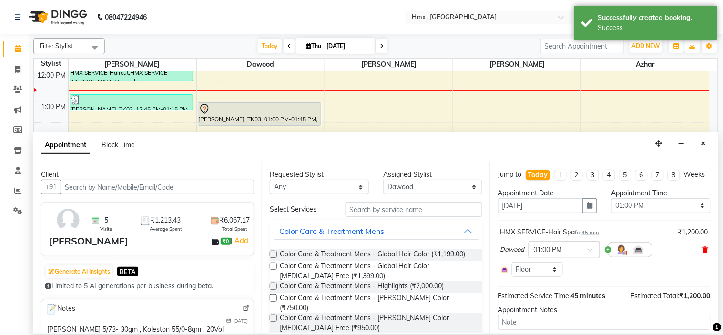
click at [703, 253] on icon at bounding box center [706, 250] width 6 height 7
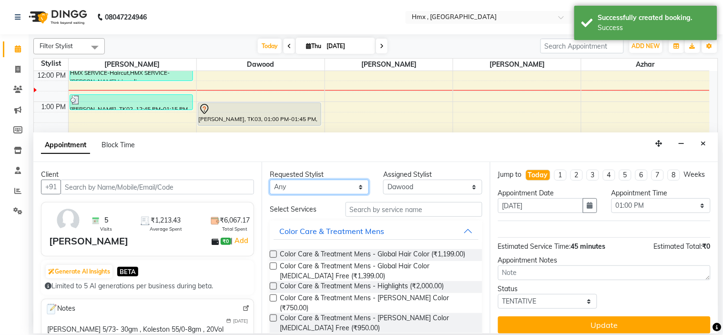
click at [355, 183] on select "Any Azhar [PERSON_NAME] [PERSON_NAME] [PERSON_NAME] [PERSON_NAME] [PERSON_NAME]…" at bounding box center [319, 187] width 99 height 15
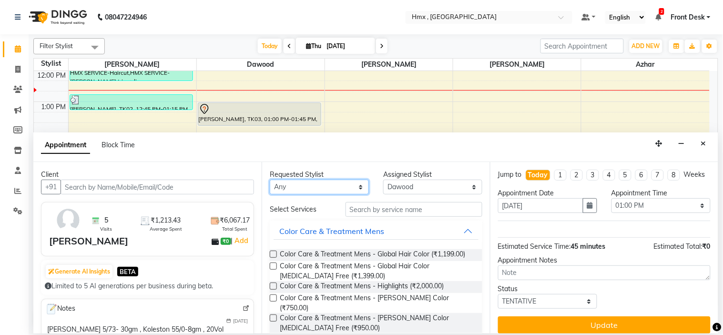
select select "39095"
click at [270, 180] on select "Any Azhar [PERSON_NAME] [PERSON_NAME] [PERSON_NAME] [PERSON_NAME] [PERSON_NAME]…" at bounding box center [319, 187] width 99 height 15
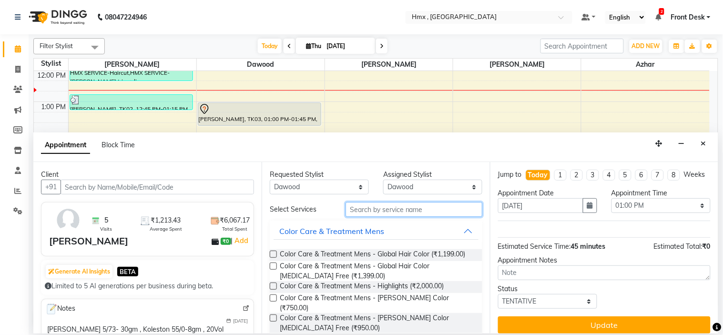
click at [399, 212] on input "text" at bounding box center [414, 209] width 137 height 15
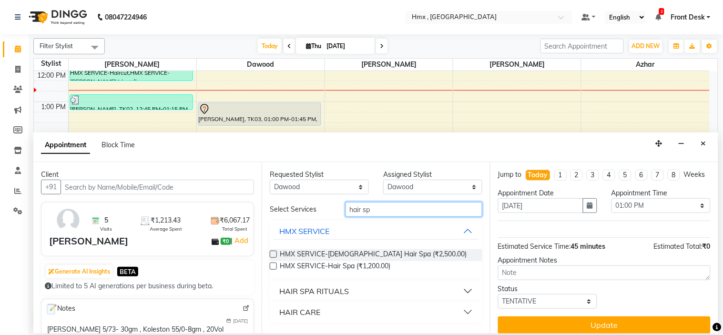
type input "hair sp"
click at [273, 268] on label at bounding box center [273, 266] width 7 height 7
click at [273, 268] on input "checkbox" at bounding box center [273, 267] width 6 height 6
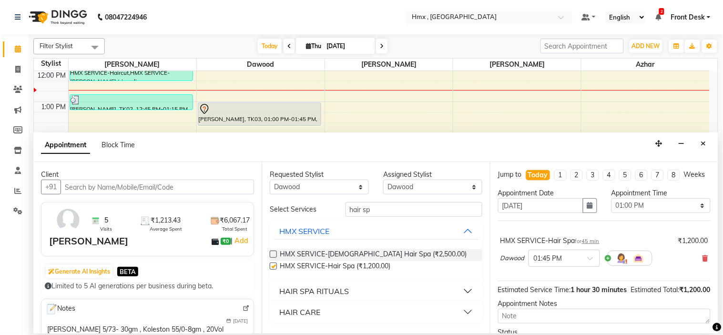
checkbox input "false"
click at [592, 263] on div at bounding box center [564, 258] width 71 height 10
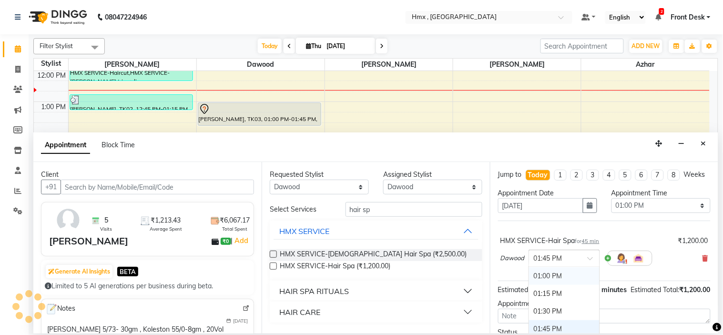
click at [550, 285] on div "01:00 PM" at bounding box center [564, 277] width 71 height 18
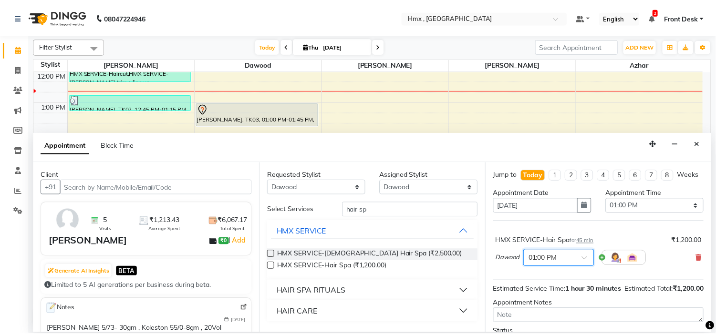
scroll to position [70, 0]
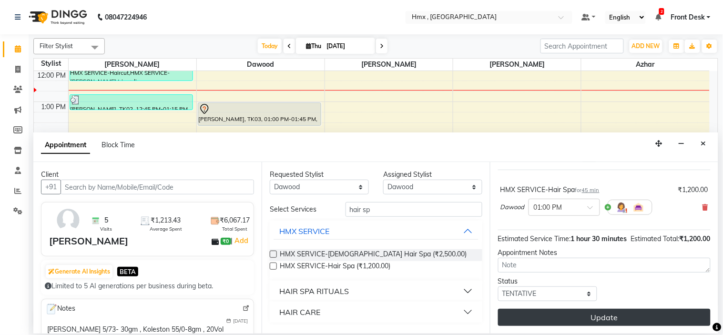
click at [547, 318] on button "Update" at bounding box center [604, 317] width 213 height 17
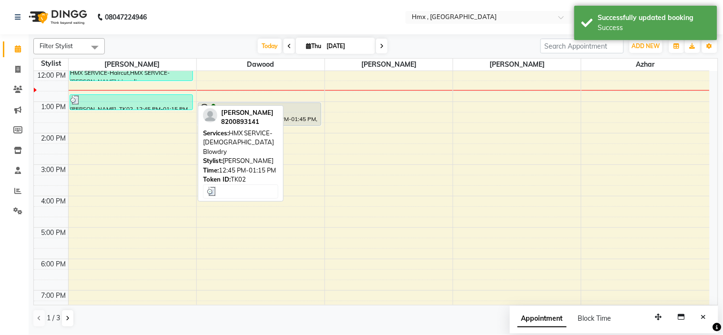
click at [96, 102] on div at bounding box center [132, 100] width 122 height 10
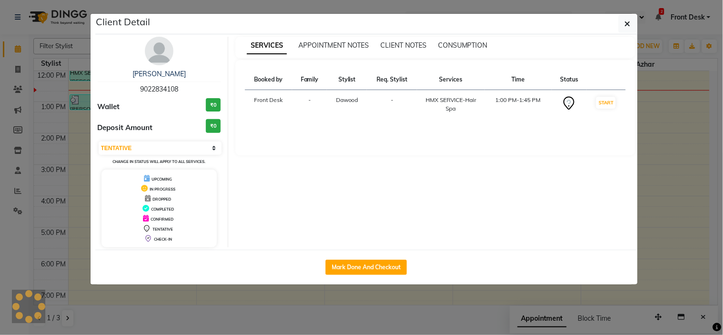
select select "3"
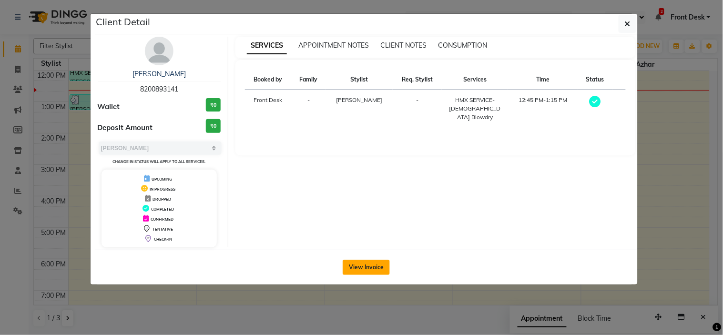
click at [357, 265] on button "View Invoice" at bounding box center [366, 267] width 47 height 15
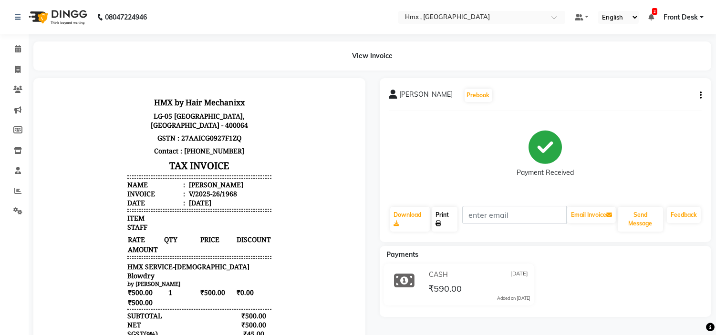
click at [449, 218] on link "Print" at bounding box center [445, 219] width 26 height 25
drag, startPoint x: 17, startPoint y: 55, endPoint x: 24, endPoint y: 58, distance: 7.7
click at [17, 55] on link "Calendar" at bounding box center [14, 49] width 23 height 16
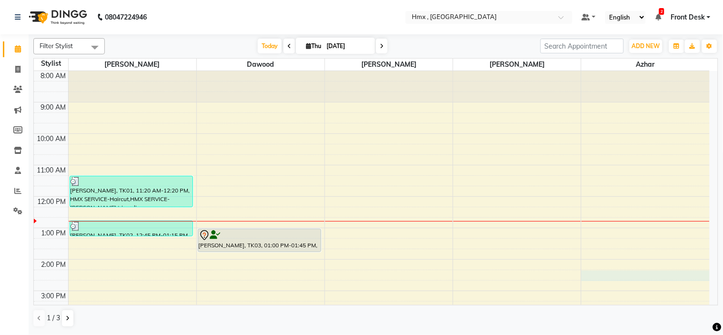
click at [631, 279] on div "8:00 AM 9:00 AM 10:00 AM 11:00 AM 12:00 PM 1:00 PM 2:00 PM 3:00 PM 4:00 PM 5:00…" at bounding box center [372, 291] width 676 height 440
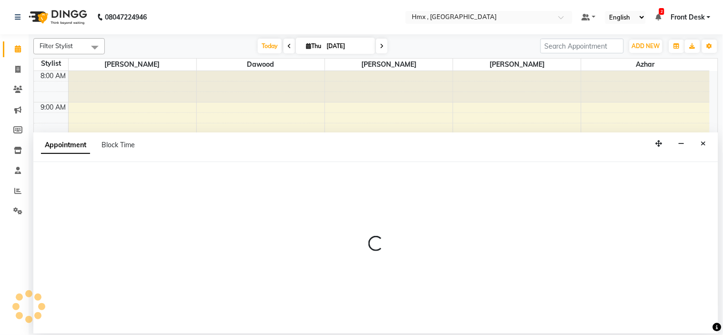
select select "39098"
select select "855"
select select "tentative"
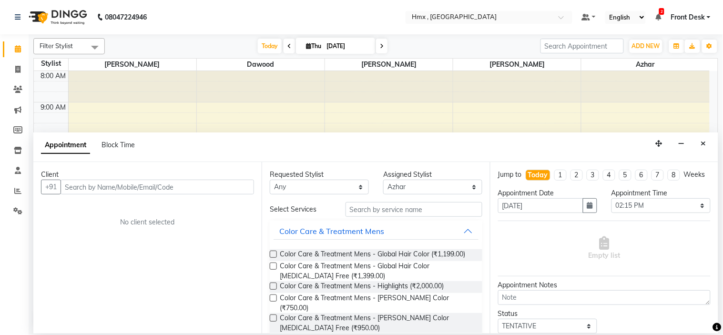
click at [170, 182] on input "text" at bounding box center [158, 187] width 194 height 15
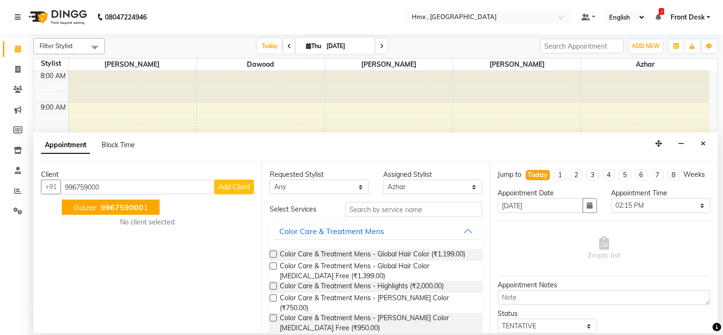
click at [81, 208] on span "Gulzar" at bounding box center [84, 208] width 23 height 10
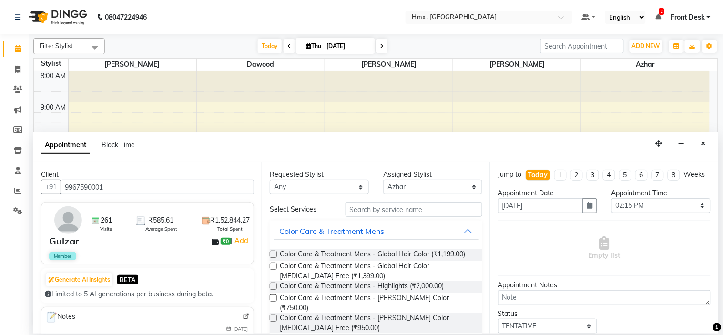
type input "9967590001"
click at [437, 203] on input "text" at bounding box center [414, 209] width 137 height 15
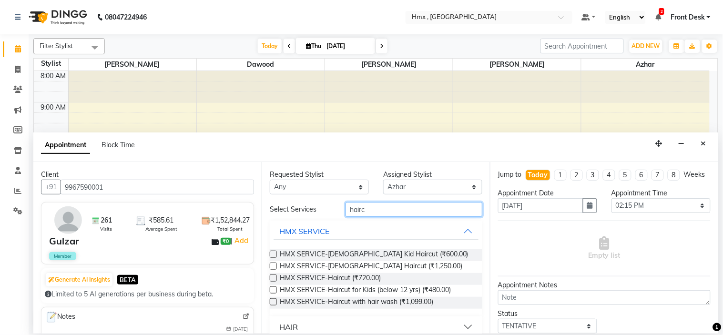
type input "hairc"
click at [272, 251] on label at bounding box center [273, 254] width 7 height 7
click at [272, 252] on input "checkbox" at bounding box center [273, 255] width 6 height 6
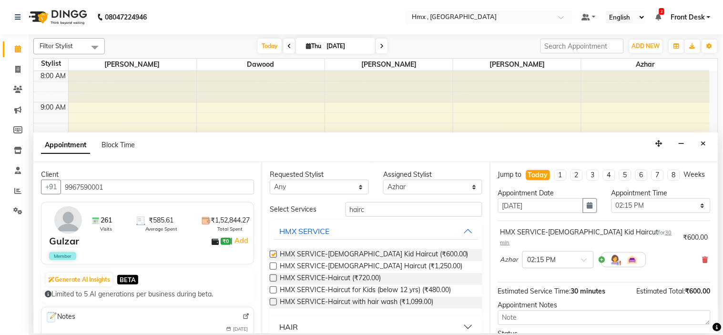
checkbox input "false"
click at [703, 258] on icon at bounding box center [706, 260] width 6 height 7
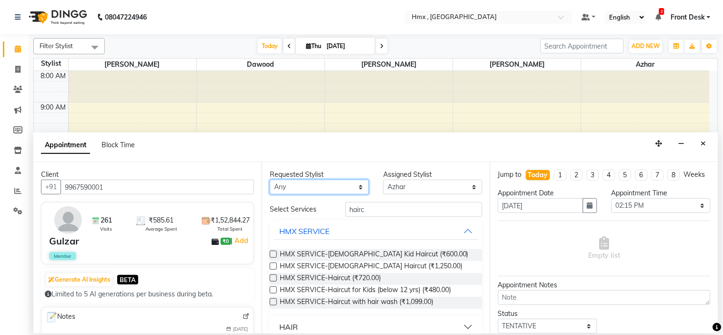
click at [309, 188] on select "Any Azhar [PERSON_NAME] [PERSON_NAME] [PERSON_NAME] [PERSON_NAME] [PERSON_NAME]…" at bounding box center [319, 187] width 99 height 15
select select "39098"
click at [270, 180] on select "Any Azhar [PERSON_NAME] [PERSON_NAME] [PERSON_NAME] [PERSON_NAME] [PERSON_NAME]…" at bounding box center [319, 187] width 99 height 15
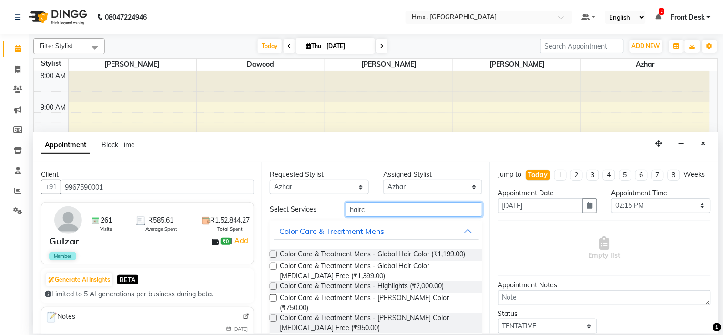
click at [378, 208] on input "hairc" at bounding box center [414, 209] width 137 height 15
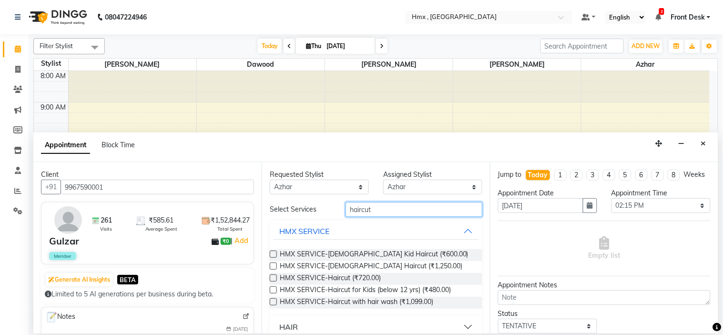
type input "haircut"
click at [271, 278] on label at bounding box center [273, 278] width 7 height 7
click at [271, 278] on input "checkbox" at bounding box center [273, 279] width 6 height 6
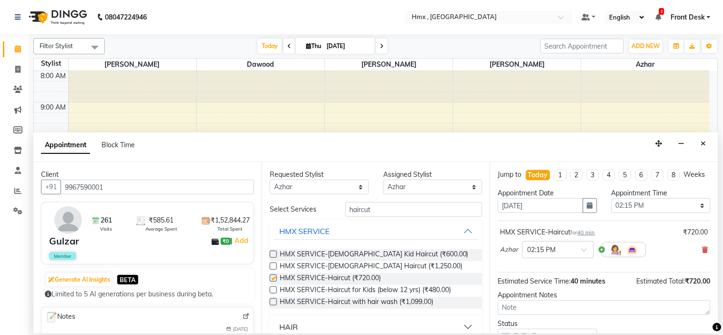
checkbox input "false"
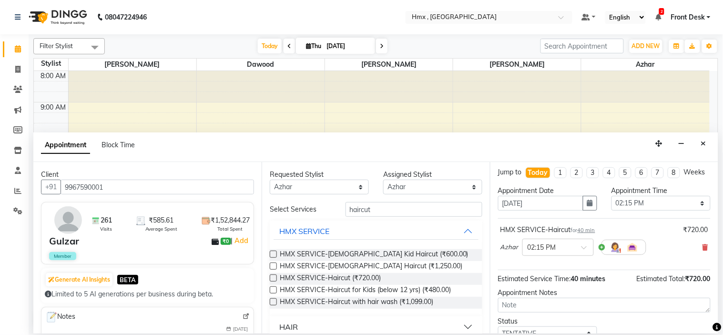
scroll to position [79, 0]
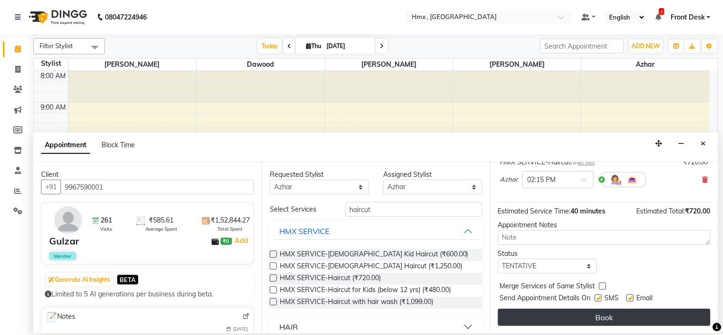
click at [609, 316] on button "Book" at bounding box center [604, 317] width 213 height 17
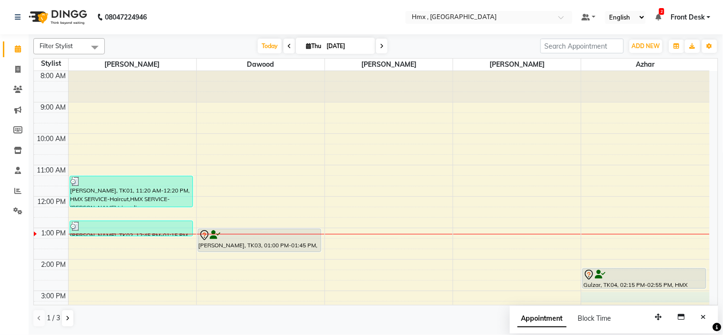
click at [671, 299] on div "8:00 AM 9:00 AM 10:00 AM 11:00 AM 12:00 PM 1:00 PM 2:00 PM 3:00 PM 4:00 PM 5:00…" at bounding box center [372, 291] width 676 height 440
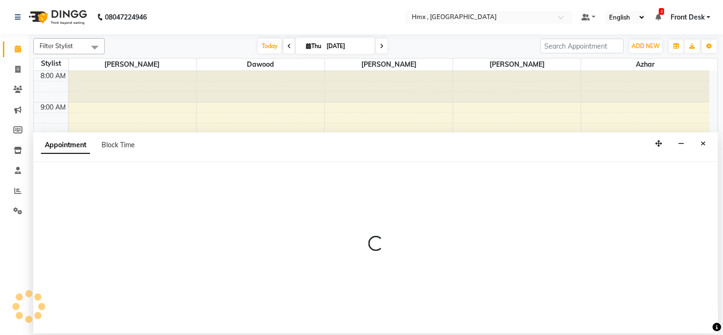
select select "39098"
select select "900"
select select "tentative"
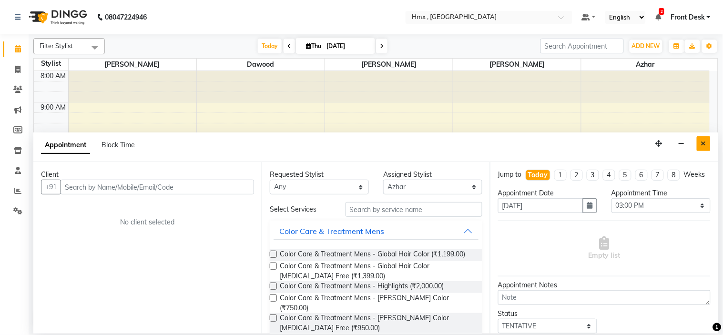
click at [702, 143] on icon "Close" at bounding box center [703, 143] width 5 height 7
